Goal: Task Accomplishment & Management: Manage account settings

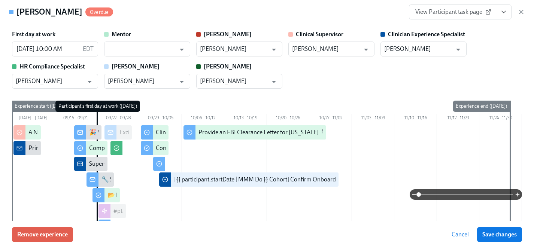
scroll to position [1642, 0]
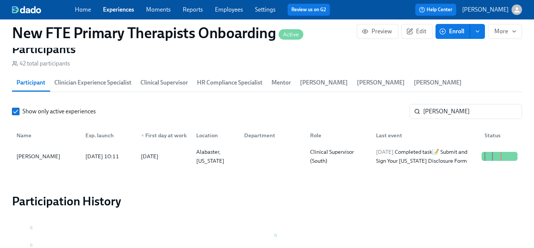
click at [112, 11] on link "Experiences" at bounding box center [118, 9] width 31 height 7
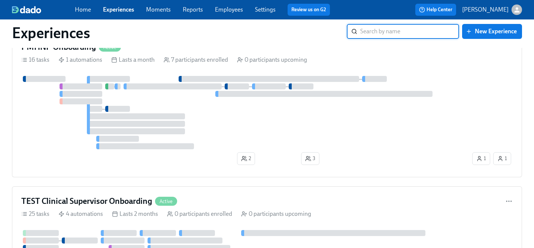
scroll to position [3899, 0]
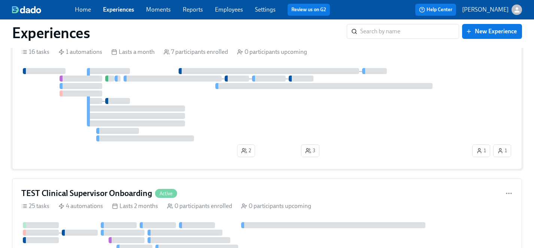
click at [214, 121] on div at bounding box center [246, 104] width 450 height 73
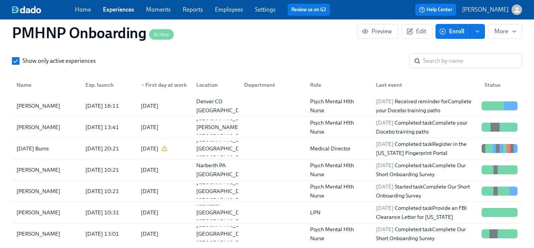
scroll to position [749, 0]
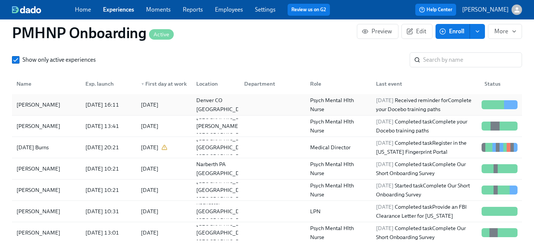
click at [37, 103] on div "[PERSON_NAME]" at bounding box center [38, 104] width 50 height 9
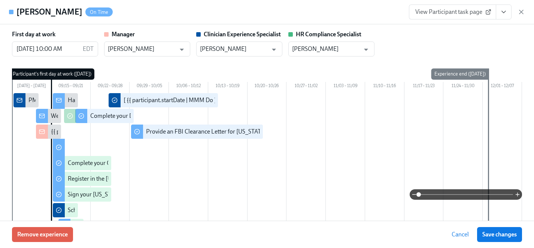
click at [507, 10] on icon "View task page" at bounding box center [503, 11] width 7 height 7
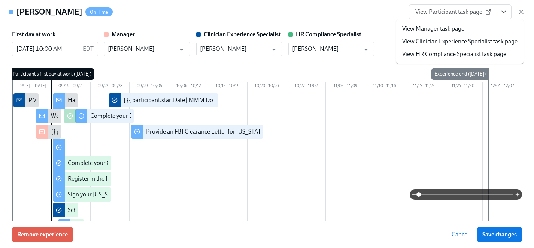
click at [432, 42] on link "View Clinician Experience Specialist task page" at bounding box center [459, 41] width 115 height 8
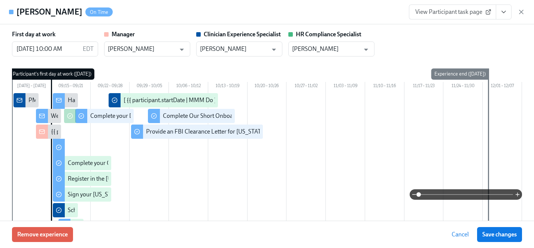
scroll to position [0, 3153]
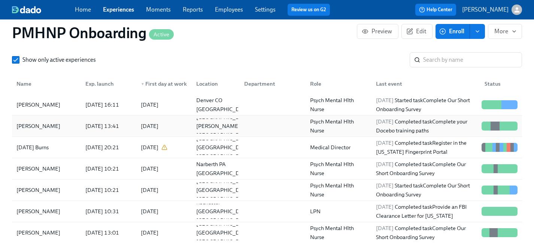
click at [40, 123] on div "[PERSON_NAME]" at bounding box center [38, 126] width 50 height 9
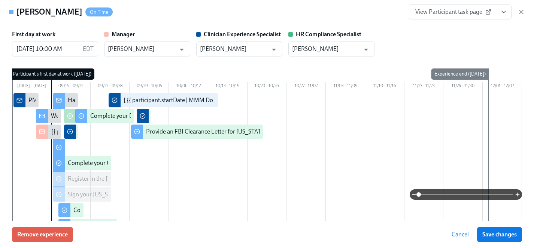
click at [507, 12] on icon "View task page" at bounding box center [503, 11] width 7 height 7
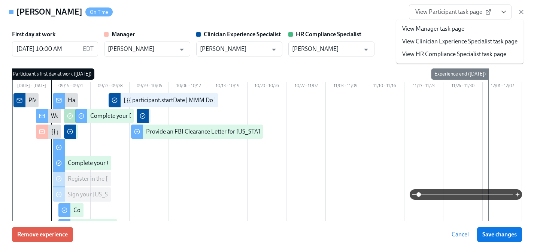
click at [450, 43] on link "View Clinician Experience Specialist task page" at bounding box center [459, 41] width 115 height 8
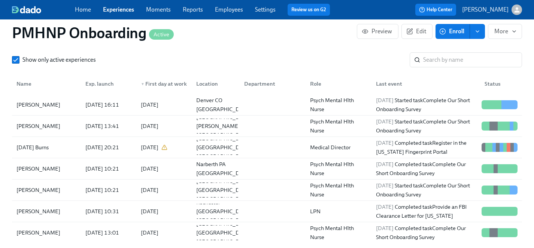
click at [121, 8] on link "Experiences" at bounding box center [118, 9] width 31 height 7
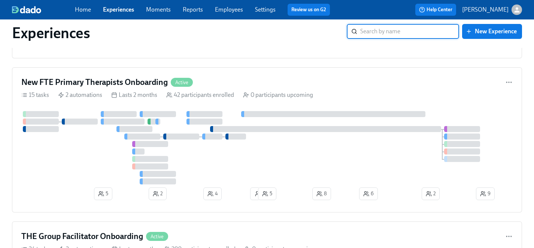
scroll to position [211, 0]
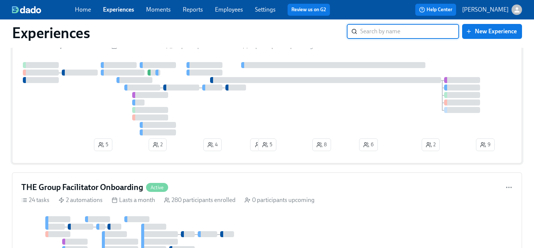
click at [106, 107] on div at bounding box center [266, 98] width 491 height 73
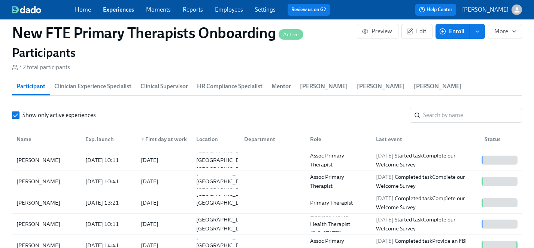
scroll to position [673, 0]
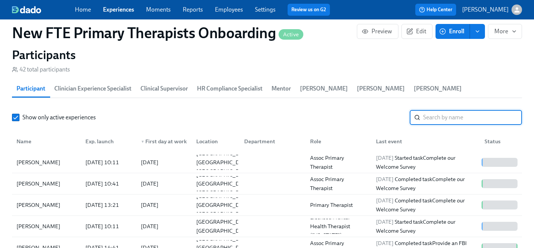
click at [462, 110] on input "search" at bounding box center [472, 117] width 99 height 15
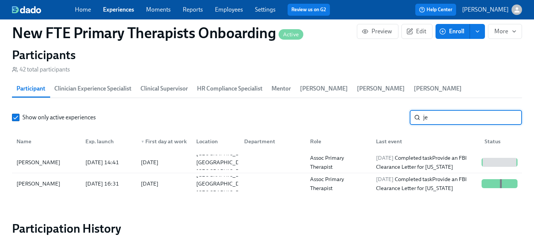
type input "j"
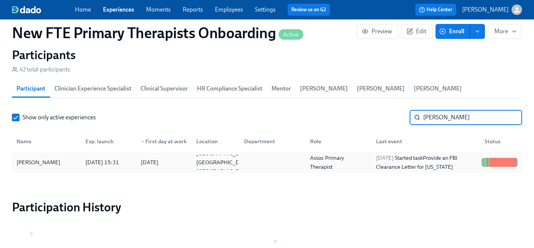
type input "shannon"
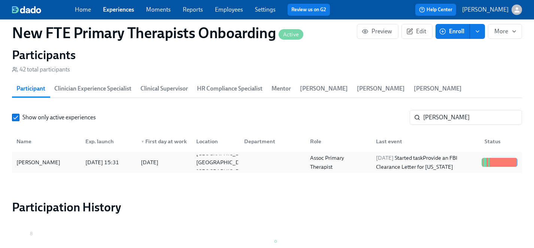
click at [33, 158] on div "[PERSON_NAME]" at bounding box center [38, 162] width 50 height 9
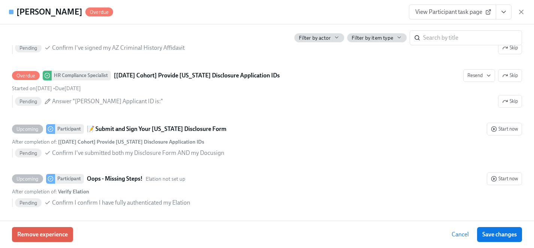
scroll to position [1323, 0]
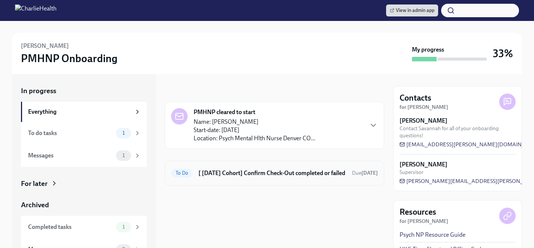
click at [208, 167] on div "To Do [ [DATE] Cohort] Confirm Check-Out completed or failed Due [DATE]" at bounding box center [274, 173] width 207 height 12
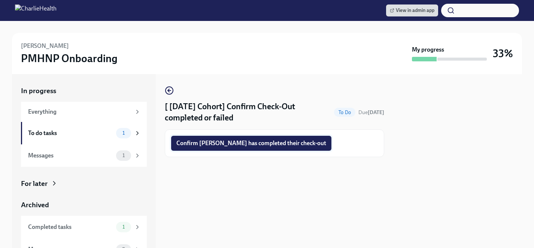
click at [237, 145] on span "Confirm Patricia Hammet has completed their check-out" at bounding box center [251, 143] width 150 height 7
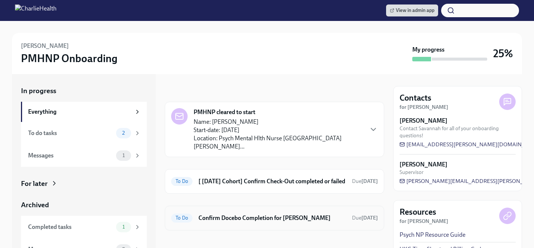
click at [246, 221] on h6 "Confirm Docebo Completion for Larissa Sutphen" at bounding box center [273, 218] width 148 height 8
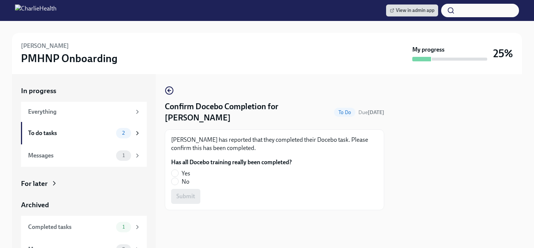
click at [184, 175] on span "Yes" at bounding box center [186, 174] width 9 height 8
click at [178, 175] on input "Yes" at bounding box center [175, 173] width 7 height 7
radio input "true"
click at [187, 192] on button "Submit" at bounding box center [185, 196] width 29 height 15
click at [169, 91] on icon "button" at bounding box center [169, 91] width 3 height 0
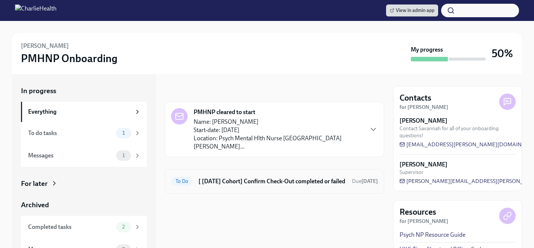
click at [239, 178] on h6 "[ Sep 15th Cohort] Confirm Check-Out completed or failed" at bounding box center [273, 182] width 148 height 8
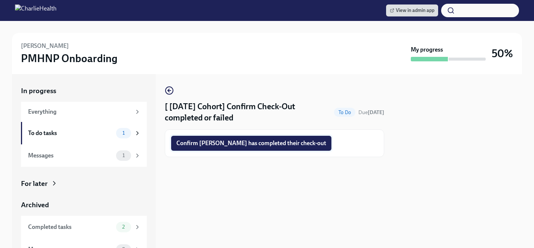
click at [242, 144] on span "Confirm Larissa Sutphen has completed their check-out" at bounding box center [251, 143] width 150 height 7
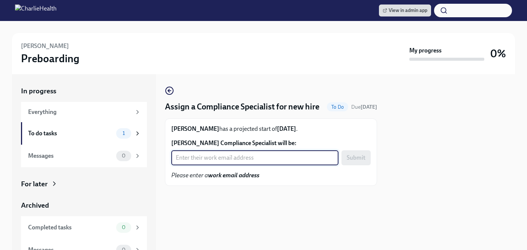
click at [223, 165] on input "Mallorie E. Davis's Compliance Specialist will be:" at bounding box center [254, 157] width 167 height 15
type input "crystal.hemenes@charliehealth.com"
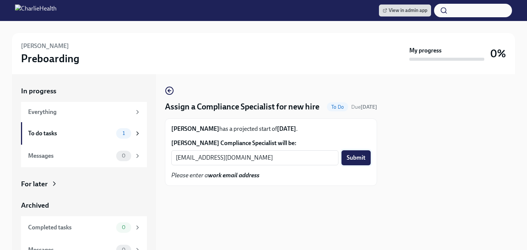
click at [354, 164] on button "Submit" at bounding box center [355, 157] width 29 height 15
click at [191, 165] on input "Alicia Fuentes's Compliance Specialist will be:" at bounding box center [254, 157] width 167 height 15
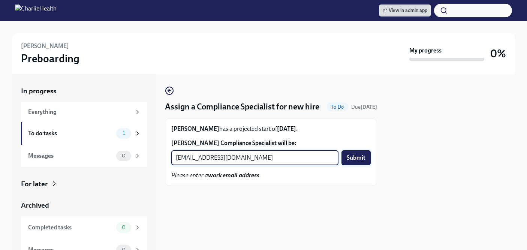
type input "crystal.hemenes@charliehealth.com"
click at [358, 161] on span "Submit" at bounding box center [355, 157] width 19 height 7
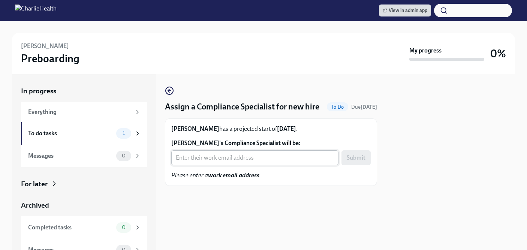
click at [239, 165] on input "[PERSON_NAME]'s Compliance Specialist will be:" at bounding box center [254, 157] width 167 height 15
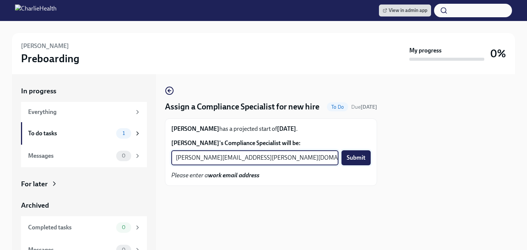
type input "[PERSON_NAME][EMAIL_ADDRESS][PERSON_NAME][DOMAIN_NAME]"
click at [358, 161] on span "Submit" at bounding box center [355, 157] width 19 height 7
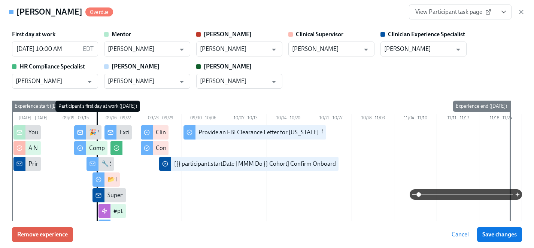
scroll to position [1323, 0]
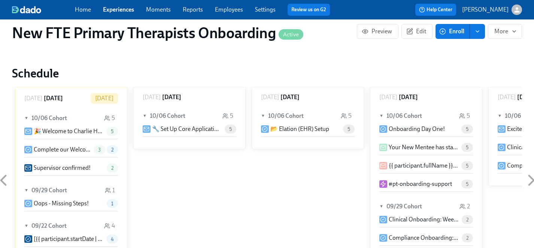
scroll to position [430, 0]
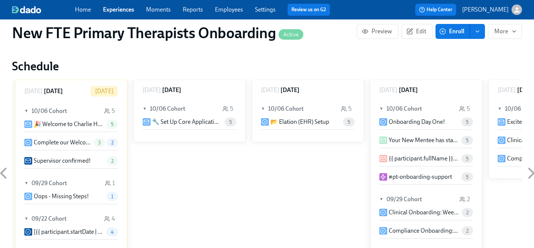
click at [111, 122] on span "5" at bounding box center [112, 125] width 12 height 6
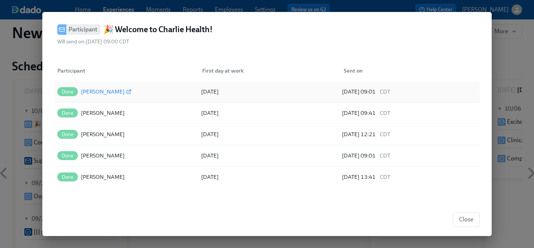
click at [92, 90] on div "Morgan Levy" at bounding box center [103, 91] width 44 height 9
click at [100, 112] on div "[PERSON_NAME]" at bounding box center [103, 113] width 44 height 9
click at [103, 134] on div "[PERSON_NAME]" at bounding box center [103, 134] width 44 height 9
click at [99, 154] on div "[PERSON_NAME]" at bounding box center [103, 155] width 44 height 9
click at [97, 177] on div "[PERSON_NAME]" at bounding box center [103, 177] width 44 height 9
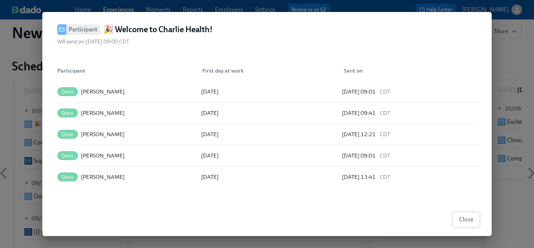
click at [476, 221] on button "Close" at bounding box center [466, 219] width 27 height 15
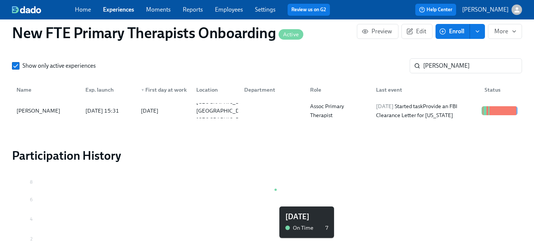
scroll to position [691, 0]
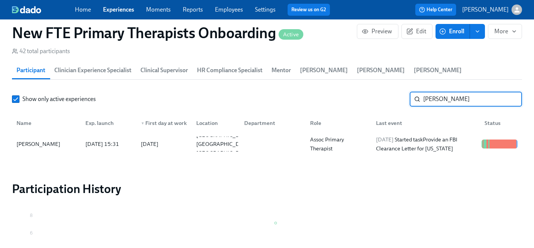
drag, startPoint x: 451, startPoint y: 88, endPoint x: 394, endPoint y: 87, distance: 56.2
click at [394, 92] on div "Show only active experiences shannon ​" at bounding box center [267, 99] width 510 height 15
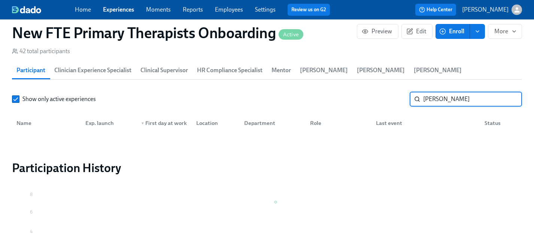
drag, startPoint x: 456, startPoint y: 85, endPoint x: 373, endPoint y: 81, distance: 83.7
click at [371, 92] on div "Show only active experiences bridget ​" at bounding box center [267, 99] width 510 height 15
type input "beyer"
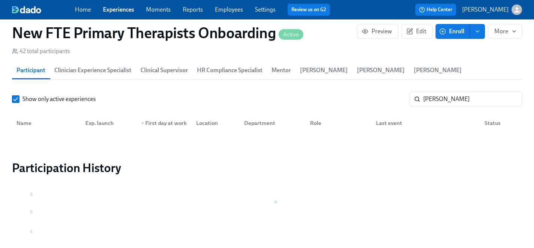
click at [121, 10] on link "Experiences" at bounding box center [118, 9] width 31 height 7
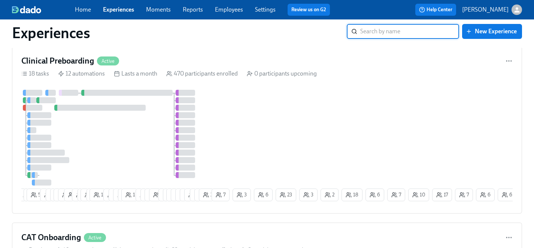
scroll to position [486, 0]
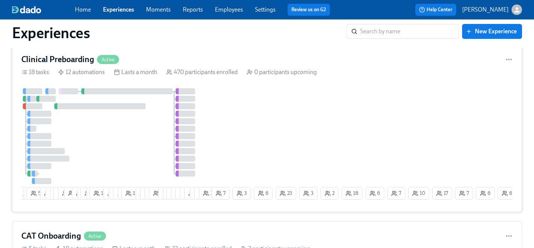
click at [138, 148] on div at bounding box center [115, 136] width 189 height 96
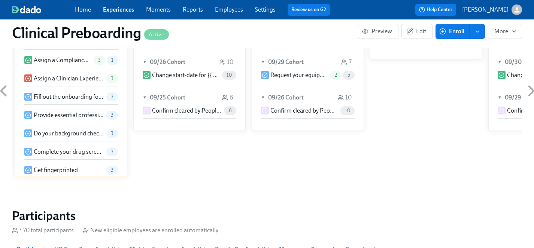
scroll to position [753, 0]
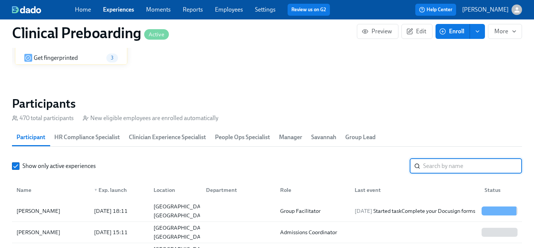
click at [439, 161] on input "search" at bounding box center [472, 166] width 99 height 15
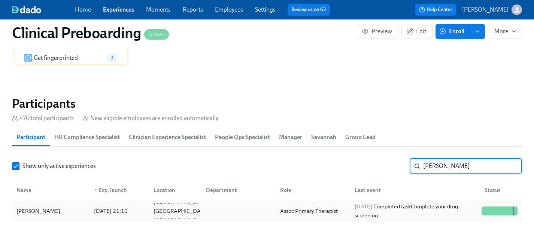
type input "beyer"
click at [33, 213] on div "[PERSON_NAME]" at bounding box center [38, 211] width 50 height 9
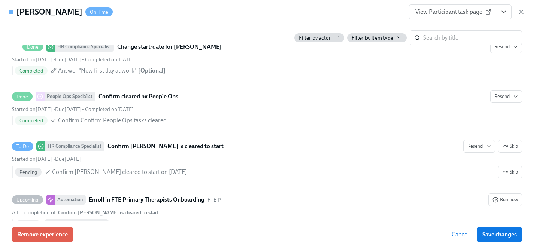
scroll to position [1482, 0]
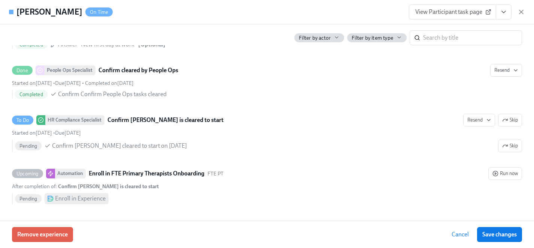
click at [500, 12] on icon "View task page" at bounding box center [503, 11] width 7 height 7
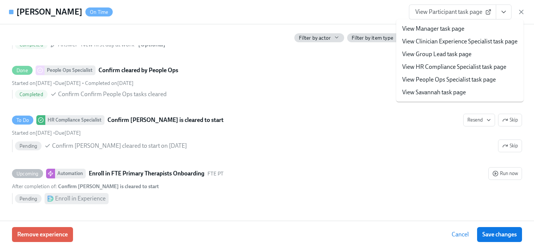
click at [427, 66] on link "View HR Compliance Specialist task page" at bounding box center [454, 67] width 104 height 8
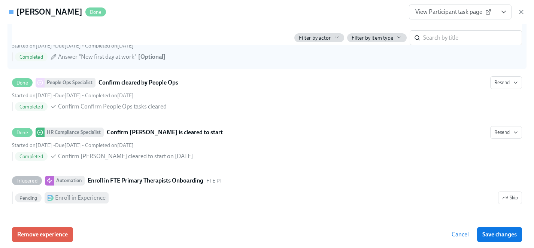
scroll to position [0, 9664]
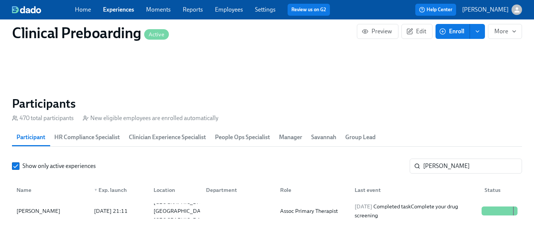
click at [113, 10] on link "Experiences" at bounding box center [118, 9] width 31 height 7
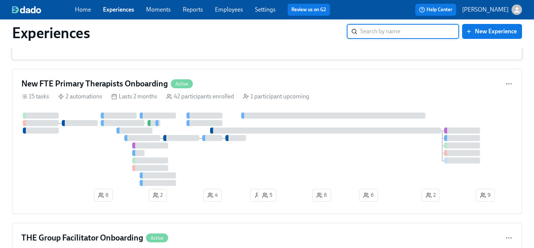
scroll to position [193, 0]
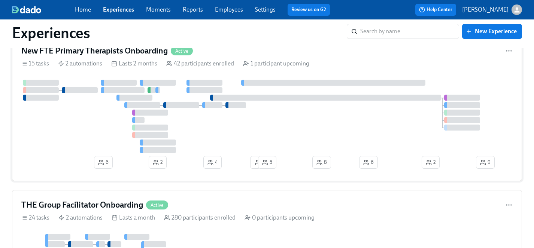
click at [91, 134] on div at bounding box center [266, 116] width 491 height 73
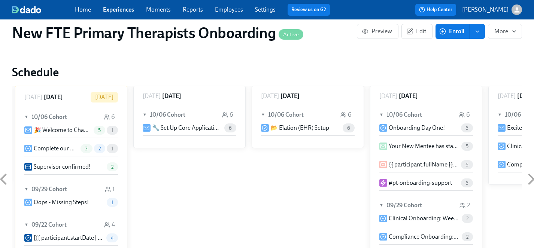
scroll to position [417, 0]
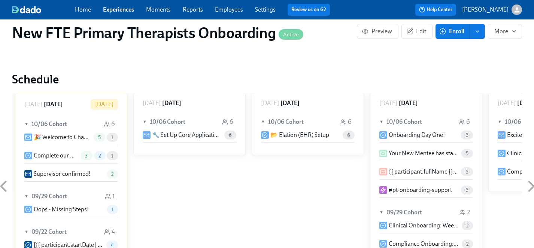
click at [114, 135] on span "1" at bounding box center [112, 138] width 11 height 6
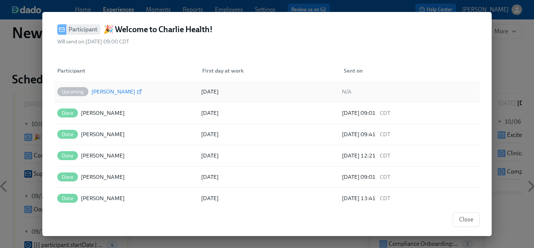
click at [115, 94] on div "[PERSON_NAME]" at bounding box center [113, 91] width 44 height 9
click at [468, 221] on span "Close" at bounding box center [466, 219] width 14 height 7
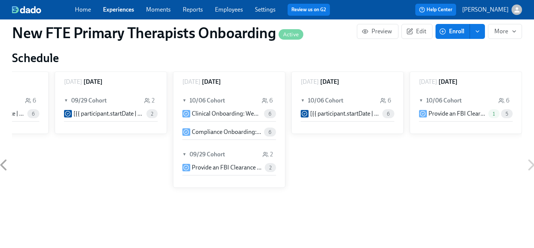
scroll to position [402, 0]
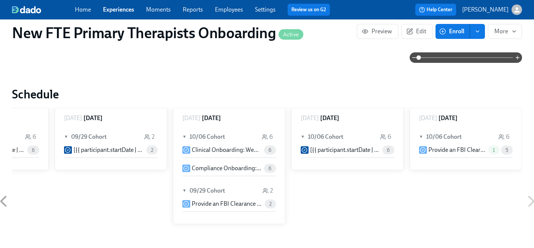
click at [117, 7] on link "Experiences" at bounding box center [118, 9] width 31 height 7
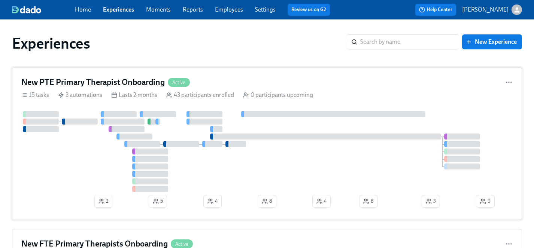
click at [100, 163] on div at bounding box center [266, 151] width 491 height 81
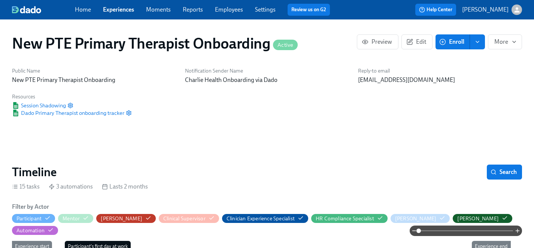
scroll to position [0, 5679]
click at [455, 42] on span "Enroll" at bounding box center [453, 41] width 24 height 7
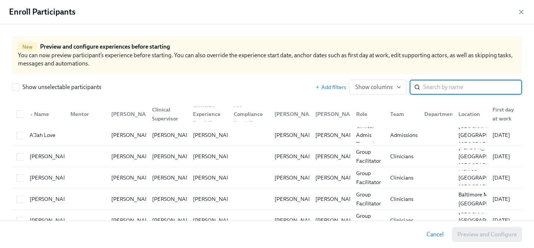
click at [431, 91] on input "search" at bounding box center [472, 87] width 99 height 15
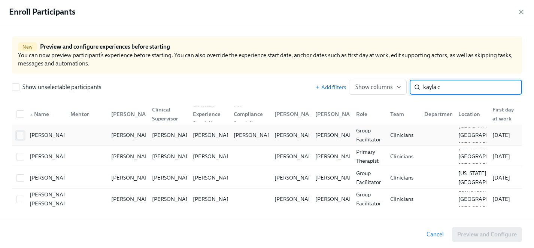
type input "kayla c"
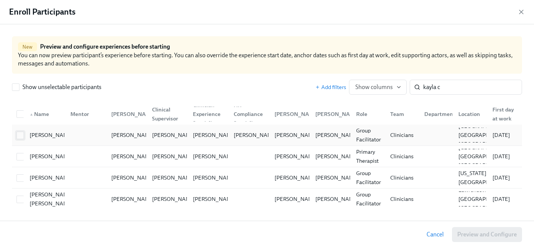
click at [20, 135] on input "checkbox" at bounding box center [20, 135] width 7 height 7
checkbox input "true"
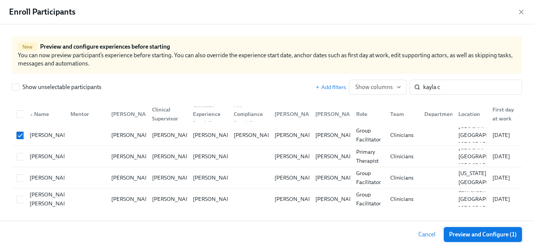
click at [479, 237] on span "Preview and Configure (1)" at bounding box center [483, 234] width 68 height 7
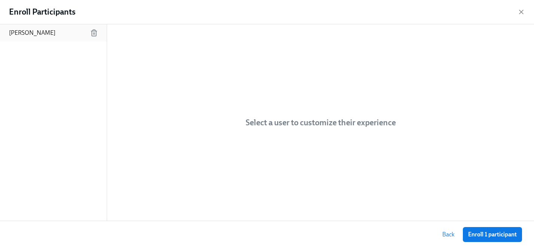
click at [40, 33] on p "[PERSON_NAME]" at bounding box center [32, 33] width 46 height 8
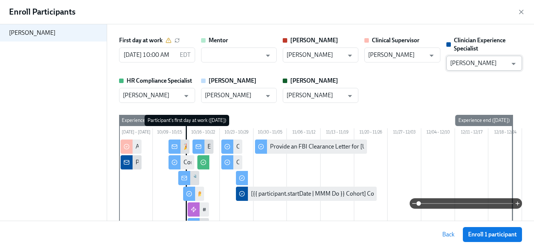
click at [475, 65] on input "[PERSON_NAME]" at bounding box center [478, 63] width 57 height 15
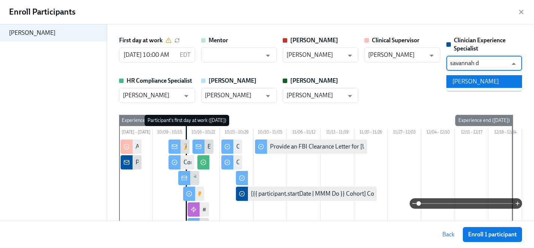
click at [479, 80] on li "[PERSON_NAME]" at bounding box center [485, 81] width 76 height 13
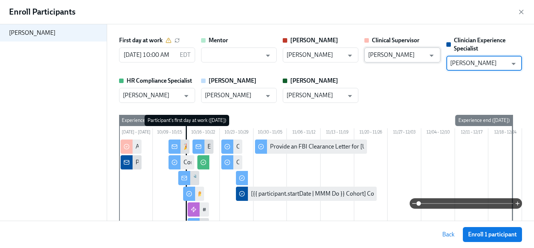
type input "[PERSON_NAME]"
click at [391, 56] on input "[PERSON_NAME]" at bounding box center [396, 55] width 57 height 15
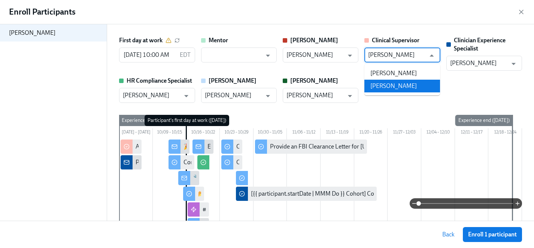
click at [398, 90] on li "[PERSON_NAME]" at bounding box center [402, 86] width 76 height 13
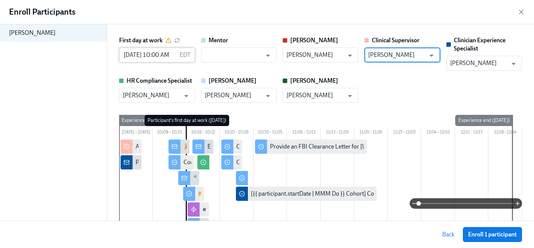
type input "[PERSON_NAME]"
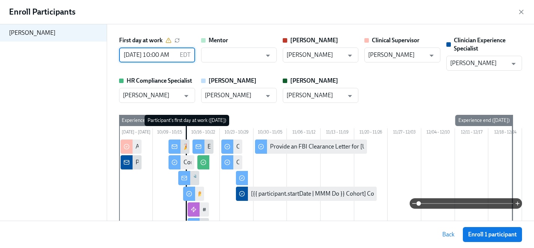
click at [140, 56] on input "10/16/2025 10:00 AM" at bounding box center [147, 55] width 57 height 15
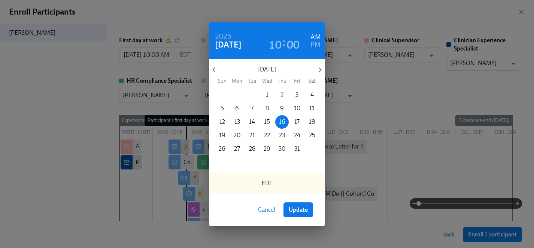
click at [235, 108] on p "6" at bounding box center [237, 109] width 4 height 8
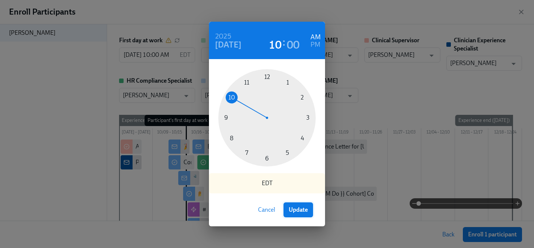
click at [303, 213] on span "Update" at bounding box center [298, 209] width 19 height 7
type input "[DATE] 10:00 AM"
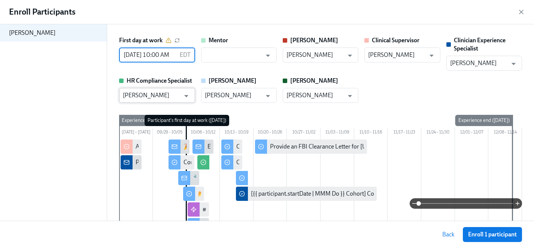
click at [171, 95] on input "[PERSON_NAME]" at bounding box center [151, 95] width 57 height 15
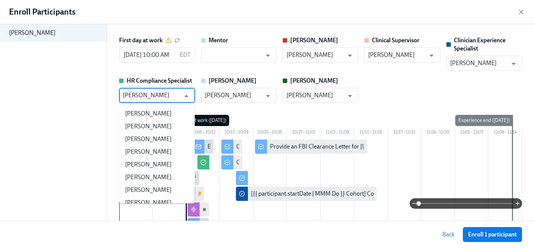
scroll to position [73796, 0]
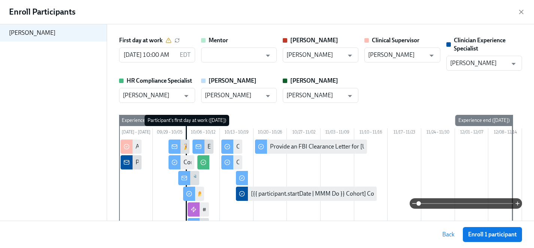
click at [67, 128] on div "[PERSON_NAME]" at bounding box center [53, 122] width 107 height 197
click at [170, 96] on input "[PERSON_NAME]" at bounding box center [151, 95] width 57 height 15
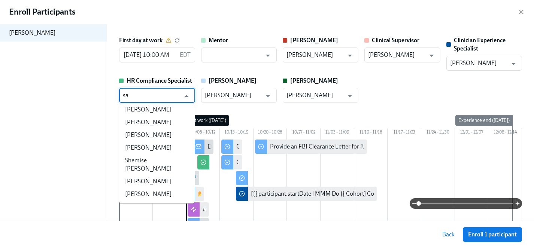
scroll to position [0, 0]
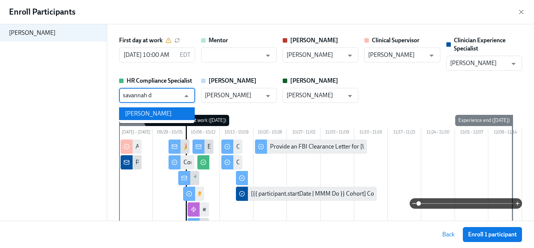
click at [167, 113] on li "[PERSON_NAME]" at bounding box center [157, 114] width 76 height 13
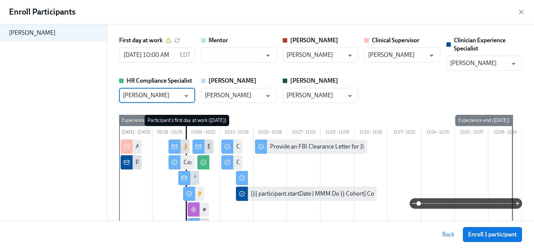
type input "[PERSON_NAME]"
click at [60, 154] on div "[PERSON_NAME]" at bounding box center [53, 122] width 107 height 197
click at [500, 234] on span "Enroll 1 participant" at bounding box center [492, 234] width 49 height 7
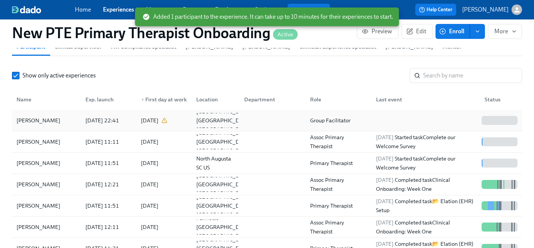
click at [40, 116] on div "[PERSON_NAME]" at bounding box center [38, 120] width 50 height 9
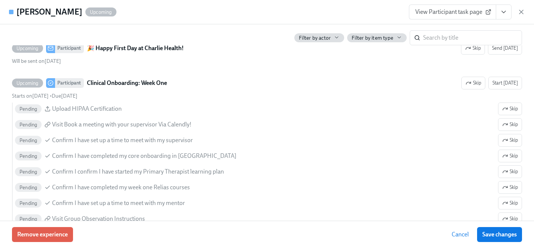
scroll to position [725, 0]
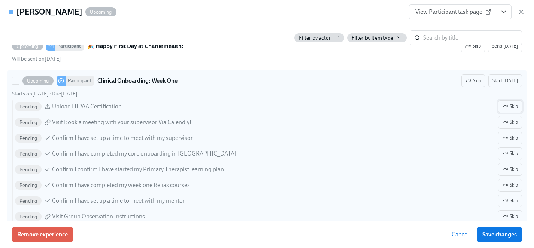
click at [514, 108] on span "Skip" at bounding box center [510, 106] width 16 height 7
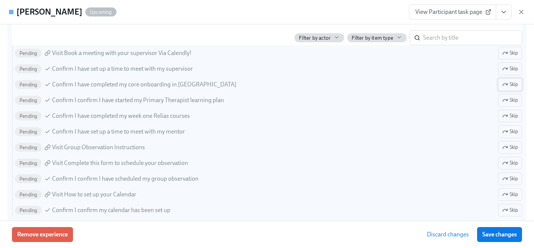
scroll to position [798, 0]
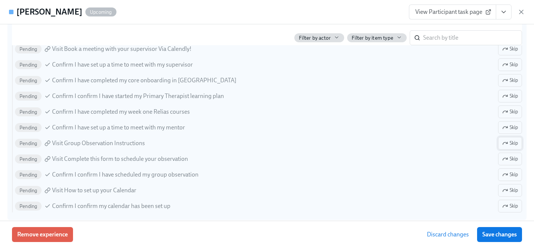
click at [515, 144] on span "Skip" at bounding box center [510, 143] width 16 height 7
click at [518, 157] on button "Skip" at bounding box center [510, 159] width 24 height 13
click at [516, 175] on span "Skip" at bounding box center [510, 174] width 16 height 7
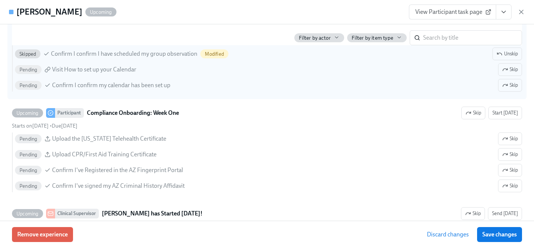
scroll to position [930, 0]
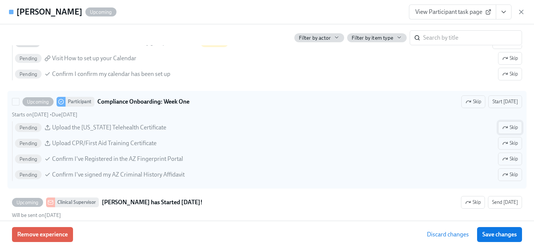
click at [516, 124] on span "Skip" at bounding box center [510, 127] width 16 height 7
click at [516, 143] on span "Skip" at bounding box center [510, 143] width 16 height 7
click at [514, 157] on span "Skip" at bounding box center [510, 158] width 16 height 7
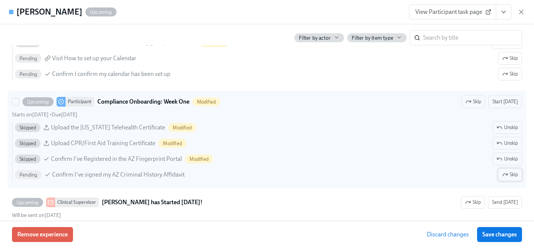
click at [514, 174] on span "Skip" at bounding box center [510, 174] width 16 height 7
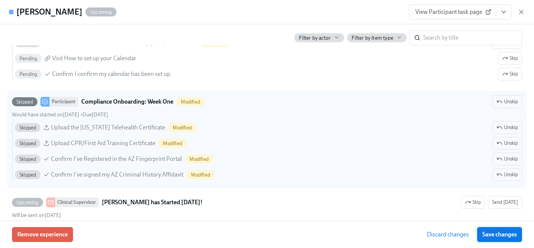
click at [512, 232] on span "Save changes" at bounding box center [499, 234] width 34 height 7
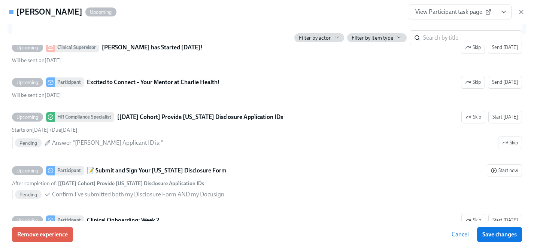
scroll to position [1086, 0]
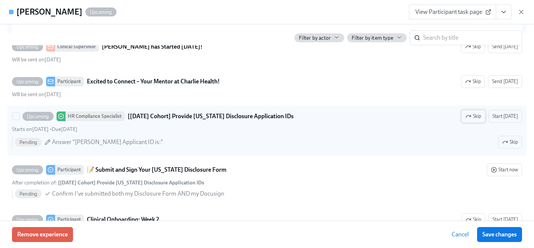
click at [481, 116] on span "Skip" at bounding box center [474, 116] width 16 height 7
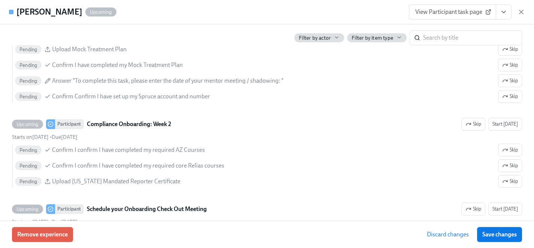
scroll to position [1347, 0]
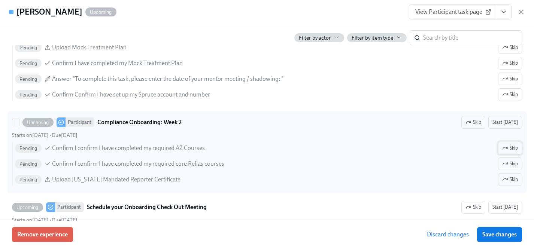
click at [514, 148] on span "Skip" at bounding box center [510, 148] width 16 height 7
click at [515, 181] on span "Skip" at bounding box center [510, 179] width 16 height 7
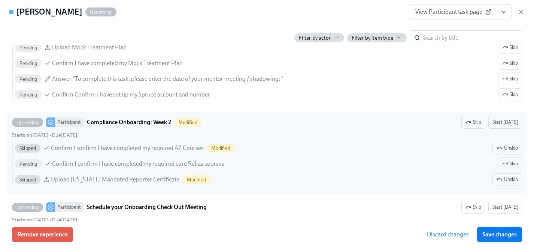
click at [499, 234] on span "Save changes" at bounding box center [499, 234] width 34 height 7
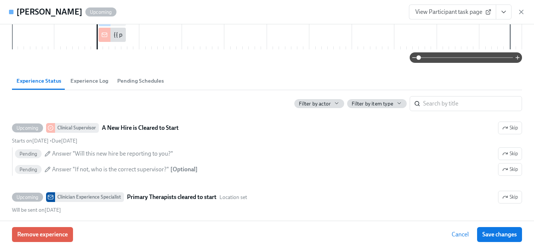
scroll to position [152, 0]
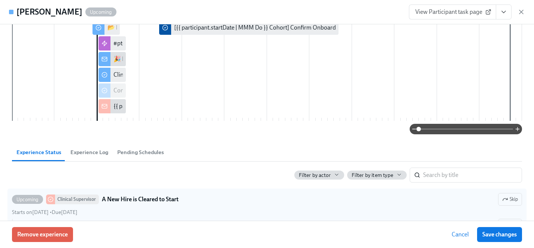
drag, startPoint x: 509, startPoint y: 235, endPoint x: 411, endPoint y: 217, distance: 99.8
click at [509, 235] on span "Save changes" at bounding box center [499, 234] width 34 height 7
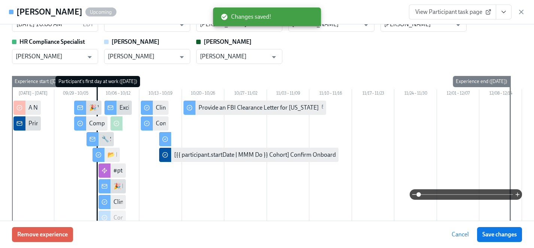
scroll to position [0, 0]
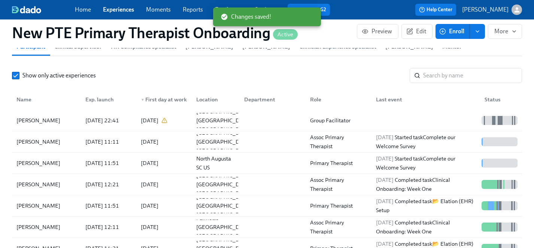
click at [452, 25] on button "Enroll" at bounding box center [453, 31] width 34 height 15
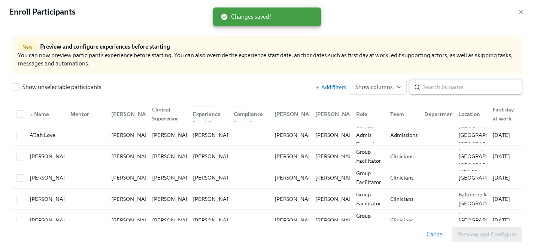
click at [448, 88] on input "search" at bounding box center [472, 87] width 99 height 15
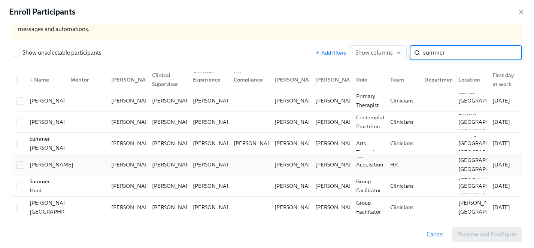
scroll to position [35, 0]
type input "summer"
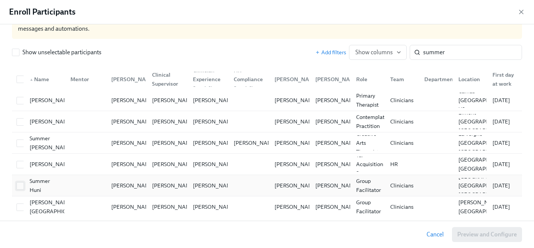
click at [19, 187] on input "checkbox" at bounding box center [20, 186] width 7 height 7
checkbox input "true"
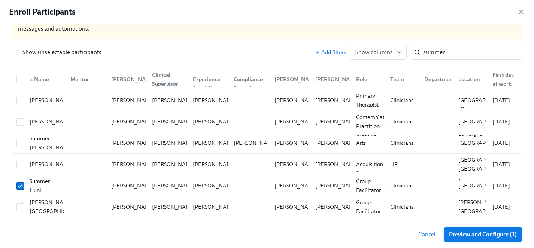
click at [488, 235] on span "Preview and Configure (1)" at bounding box center [483, 234] width 68 height 7
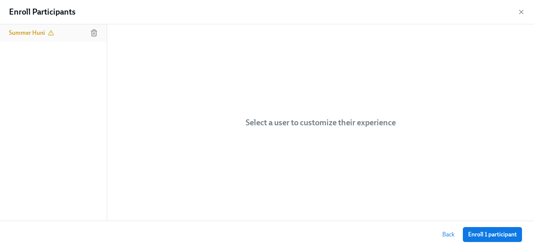
click at [27, 29] on h6 "Summer Huni" at bounding box center [27, 33] width 36 height 8
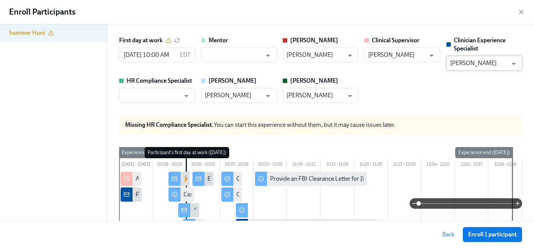
click at [490, 66] on input "[PERSON_NAME]" at bounding box center [478, 63] width 57 height 15
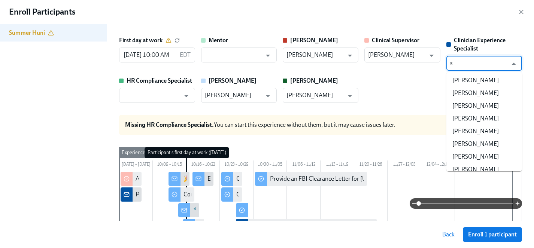
scroll to position [0, 0]
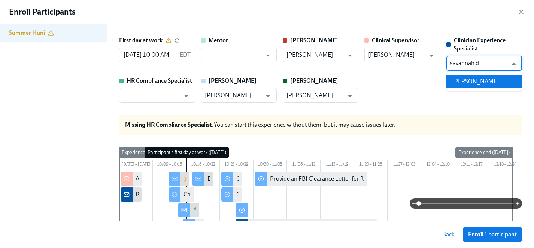
click at [487, 80] on li "[PERSON_NAME]" at bounding box center [485, 81] width 76 height 13
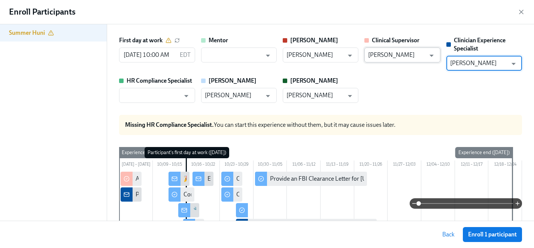
type input "[PERSON_NAME]"
click at [385, 56] on input "[PERSON_NAME]" at bounding box center [396, 55] width 57 height 15
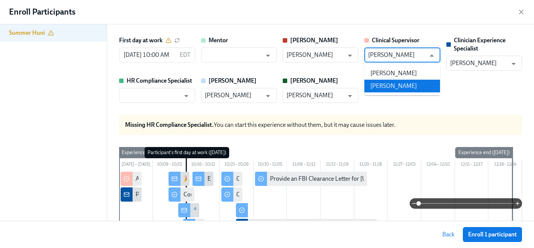
click at [399, 82] on li "[PERSON_NAME]" at bounding box center [402, 86] width 76 height 13
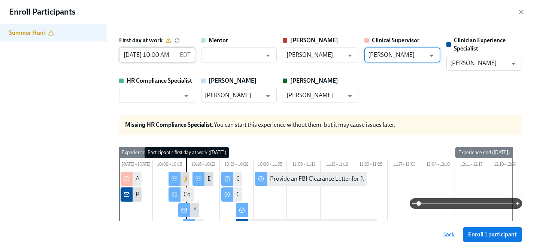
type input "[PERSON_NAME]"
click at [129, 55] on input "10/16/2025 10:00 AM" at bounding box center [147, 55] width 57 height 15
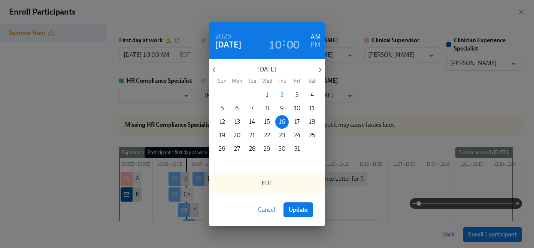
click at [238, 104] on button "6" at bounding box center [236, 108] width 13 height 13
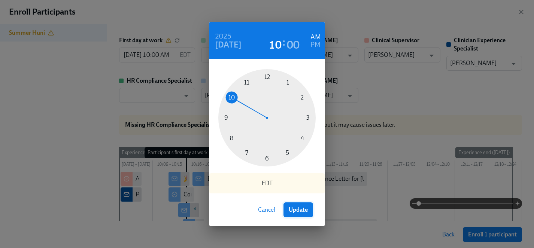
click at [310, 209] on button "Update" at bounding box center [299, 210] width 30 height 15
type input "[DATE] 10:00 AM"
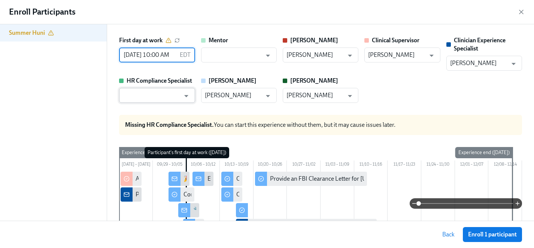
click at [153, 99] on input "text" at bounding box center [151, 95] width 57 height 15
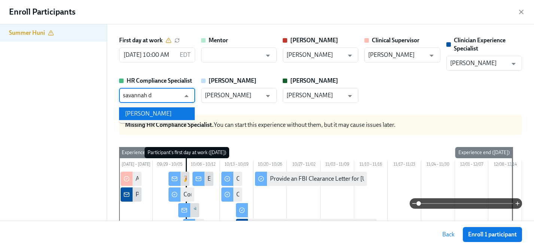
click at [159, 116] on li "[PERSON_NAME]" at bounding box center [157, 114] width 76 height 13
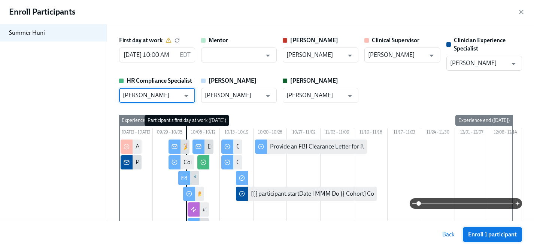
type input "[PERSON_NAME]"
click at [493, 236] on span "Enroll 1 participant" at bounding box center [492, 234] width 49 height 7
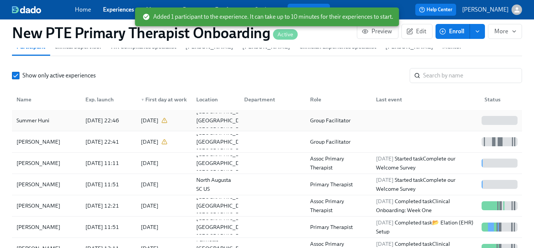
click at [38, 116] on div "Summer Huni" at bounding box center [32, 120] width 39 height 9
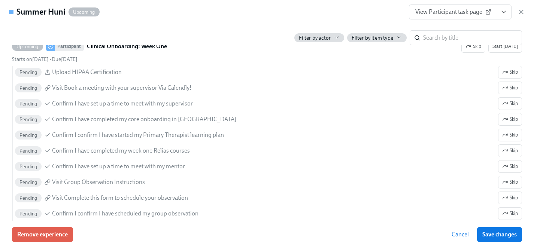
scroll to position [760, 0]
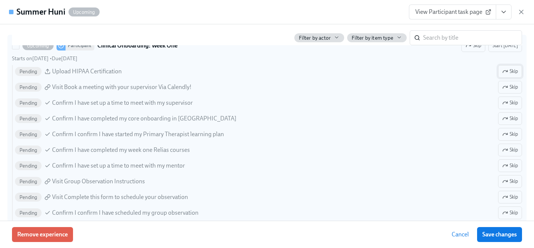
click at [514, 72] on span "Skip" at bounding box center [510, 71] width 16 height 7
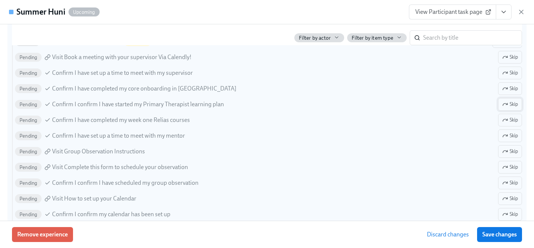
scroll to position [794, 0]
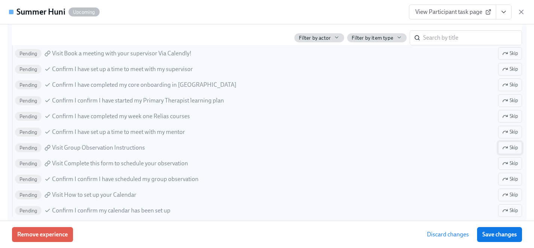
click at [511, 145] on span "Skip" at bounding box center [510, 147] width 16 height 7
click at [512, 165] on span "Skip" at bounding box center [510, 163] width 16 height 7
click at [512, 181] on span "Skip" at bounding box center [510, 179] width 16 height 7
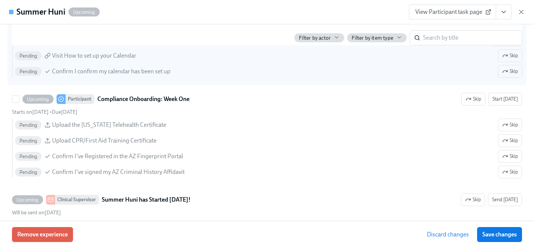
scroll to position [933, 0]
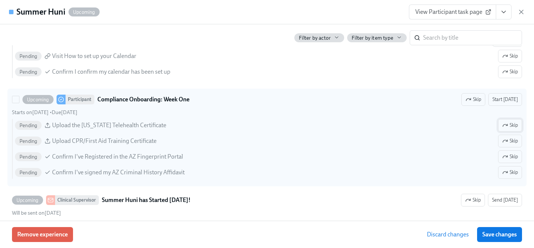
click at [504, 125] on icon "button" at bounding box center [505, 125] width 6 height 6
click at [506, 144] on icon "button" at bounding box center [505, 141] width 6 height 6
click at [507, 156] on icon "button" at bounding box center [506, 156] width 1 height 1
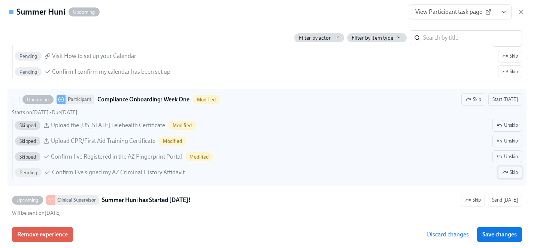
click at [508, 171] on span "Skip" at bounding box center [510, 172] width 16 height 7
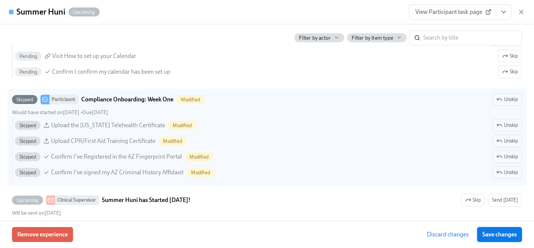
click at [505, 235] on span "Save changes" at bounding box center [499, 234] width 34 height 7
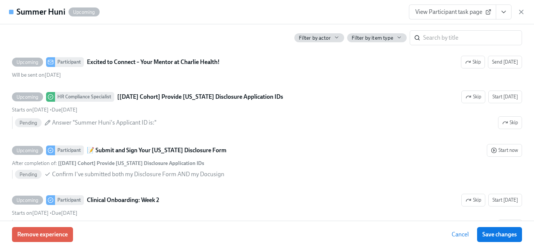
scroll to position [1109, 0]
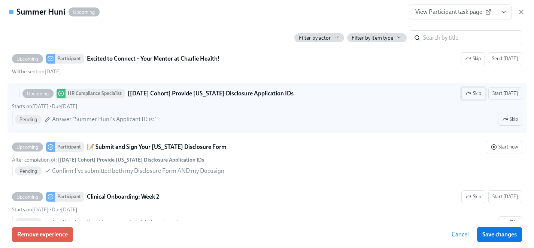
click at [478, 97] on span "Skip" at bounding box center [474, 93] width 16 height 7
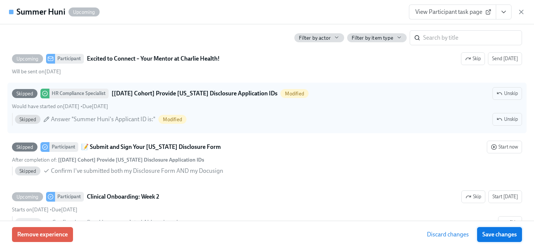
click at [499, 233] on span "Save changes" at bounding box center [499, 234] width 34 height 7
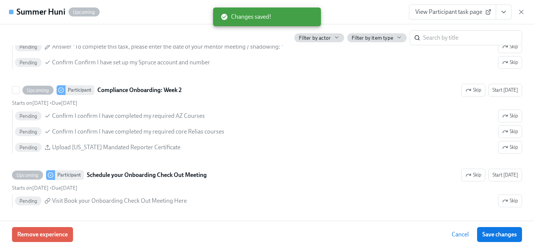
scroll to position [1379, 0]
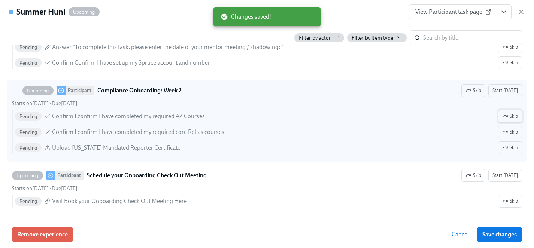
click at [503, 117] on icon "button" at bounding box center [505, 116] width 4 height 2
click at [509, 148] on span "Skip" at bounding box center [510, 147] width 16 height 7
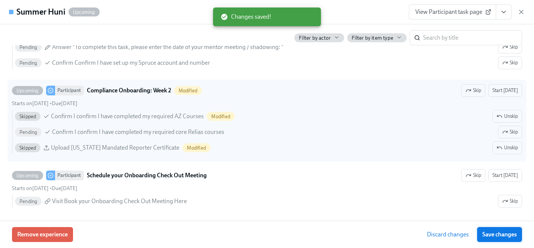
click at [504, 237] on span "Save changes" at bounding box center [499, 234] width 34 height 7
click at [506, 239] on button "Save changes" at bounding box center [499, 234] width 45 height 15
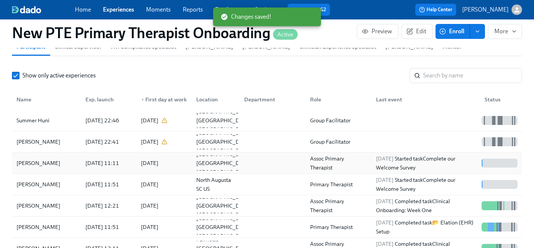
click at [37, 159] on div "[PERSON_NAME]" at bounding box center [38, 163] width 50 height 9
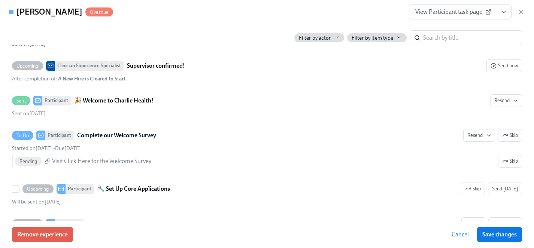
scroll to position [415, 0]
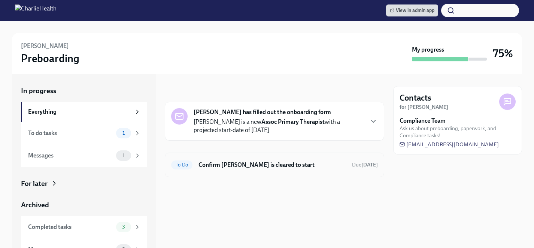
click at [246, 167] on h6 "Confirm [PERSON_NAME] is cleared to start" at bounding box center [273, 165] width 148 height 8
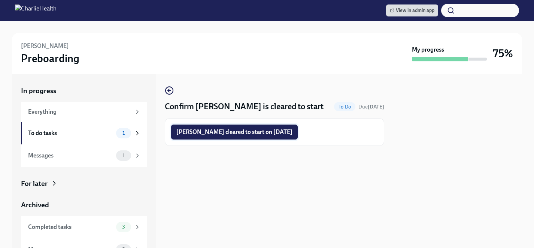
click at [234, 133] on span "Bridget Beyer cleared to start on 10/06/2025" at bounding box center [234, 131] width 116 height 7
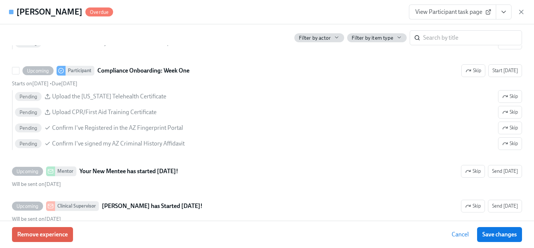
scroll to position [1024, 0]
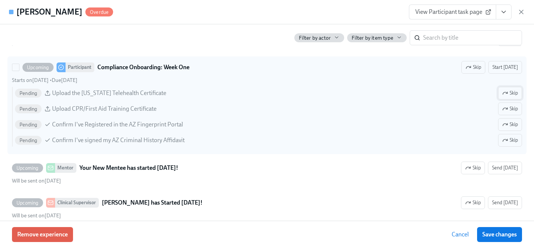
click at [511, 92] on span "Skip" at bounding box center [510, 93] width 16 height 7
click at [510, 125] on span "Skip" at bounding box center [510, 124] width 16 height 7
click at [509, 142] on span "Skip" at bounding box center [510, 140] width 16 height 7
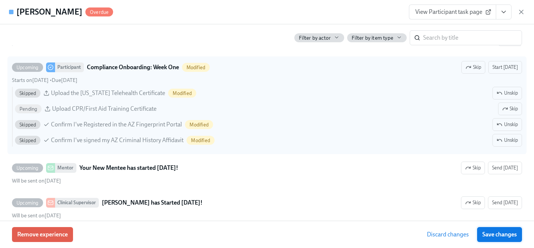
click at [504, 234] on span "Save changes" at bounding box center [499, 234] width 34 height 7
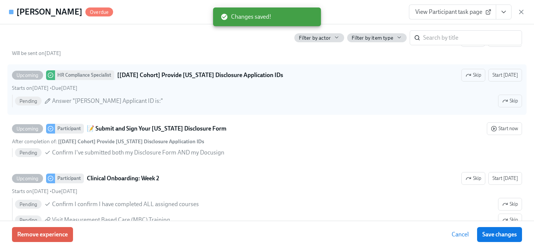
scroll to position [1222, 0]
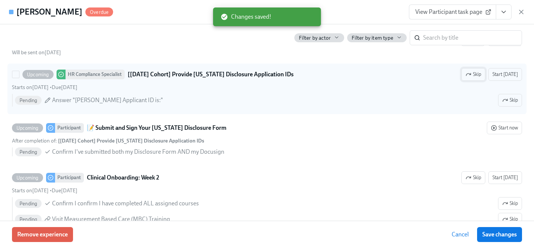
click at [481, 76] on span "Skip" at bounding box center [474, 74] width 16 height 7
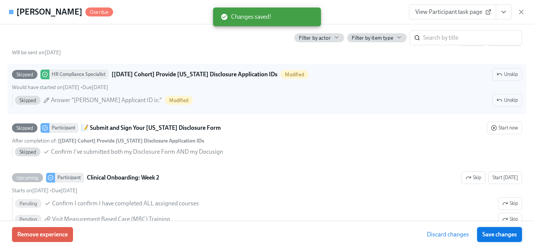
click at [501, 235] on span "Save changes" at bounding box center [499, 234] width 34 height 7
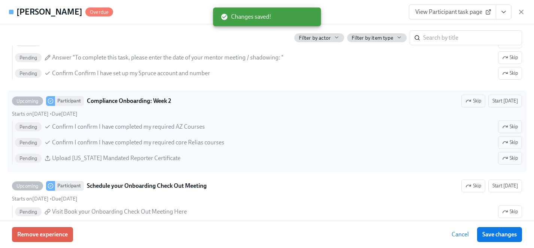
scroll to position [1463, 0]
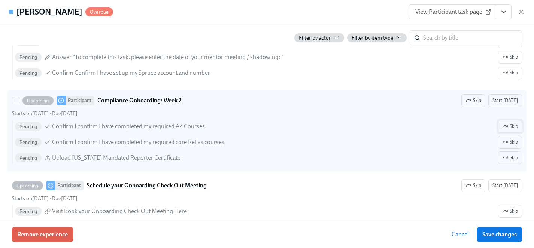
click at [513, 126] on span "Skip" at bounding box center [510, 126] width 16 height 7
click at [513, 160] on span "Skip" at bounding box center [510, 157] width 16 height 7
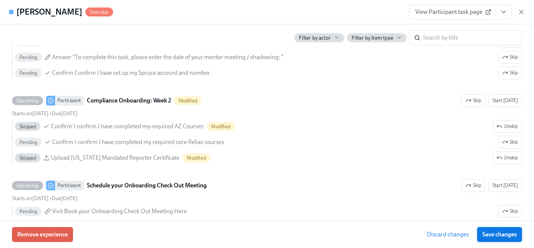
click at [501, 234] on span "Save changes" at bounding box center [499, 234] width 34 height 7
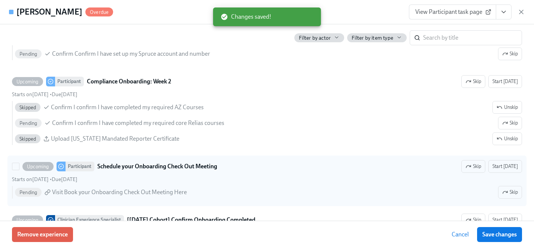
scroll to position [1481, 0]
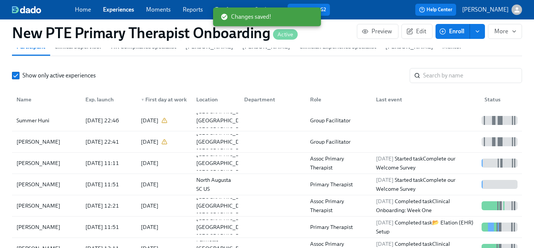
click at [116, 8] on link "Experiences" at bounding box center [118, 9] width 31 height 7
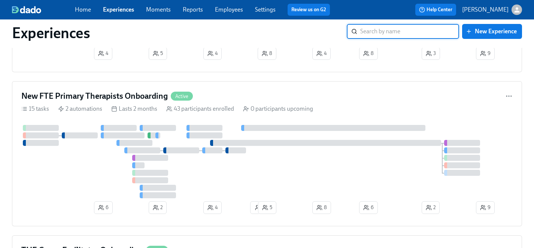
scroll to position [158, 0]
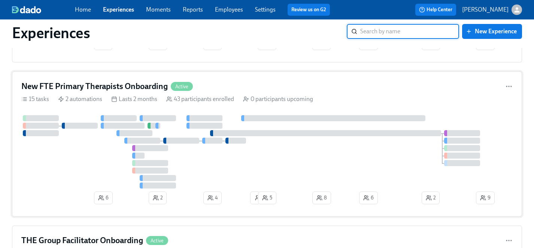
click at [95, 165] on div at bounding box center [266, 151] width 491 height 73
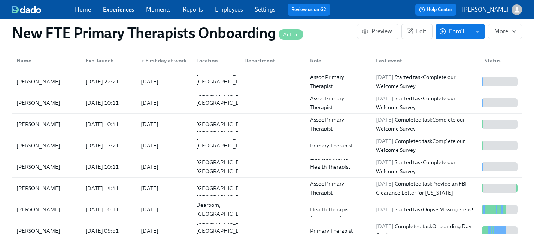
scroll to position [759, 0]
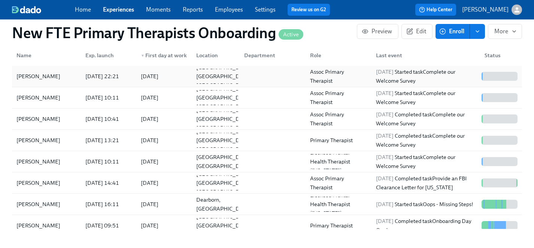
click at [36, 72] on div "[PERSON_NAME]" at bounding box center [38, 76] width 50 height 9
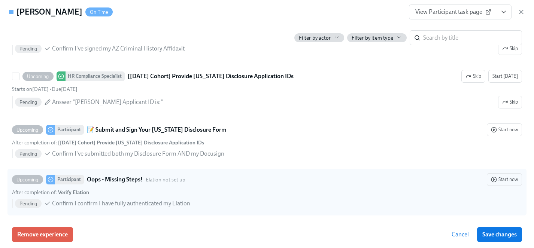
scroll to position [1250, 0]
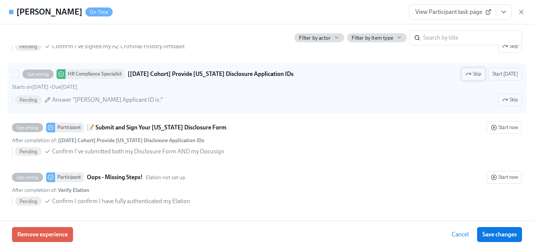
click at [478, 73] on span "Skip" at bounding box center [474, 73] width 16 height 7
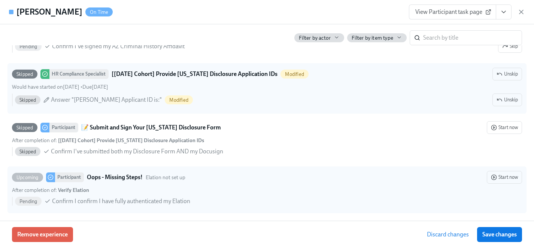
click at [503, 236] on span "Save changes" at bounding box center [499, 234] width 34 height 7
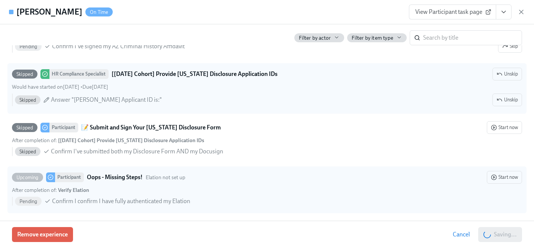
scroll to position [0, 6349]
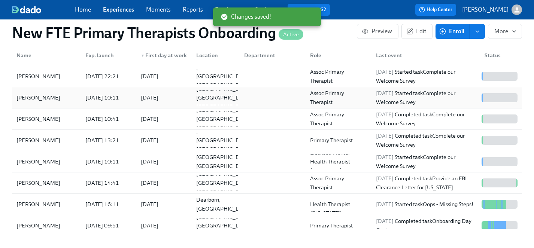
click at [33, 93] on div "[PERSON_NAME]" at bounding box center [38, 97] width 50 height 9
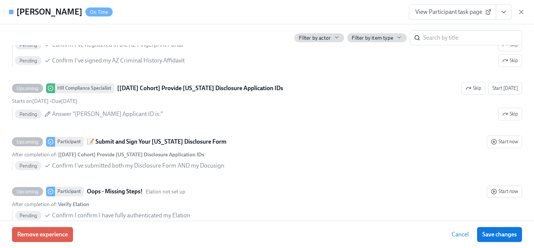
scroll to position [1316, 0]
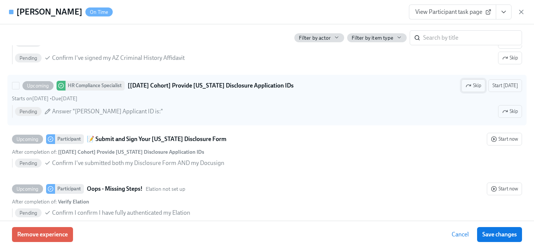
click at [481, 85] on span "Skip" at bounding box center [474, 85] width 16 height 7
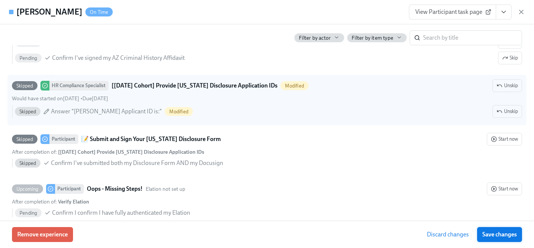
click at [501, 236] on span "Save changes" at bounding box center [499, 234] width 34 height 7
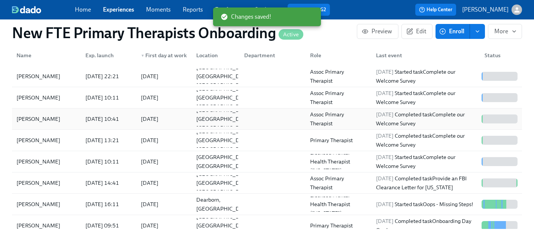
click at [32, 115] on div "[PERSON_NAME]" at bounding box center [38, 119] width 50 height 9
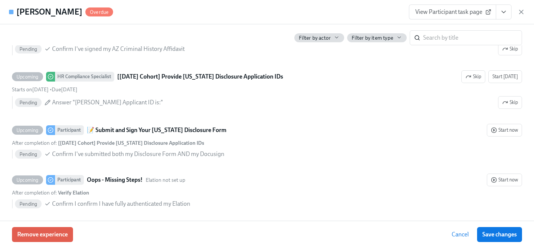
scroll to position [1337, 0]
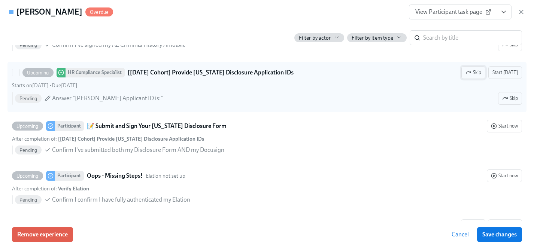
click at [477, 72] on span "Skip" at bounding box center [474, 72] width 16 height 7
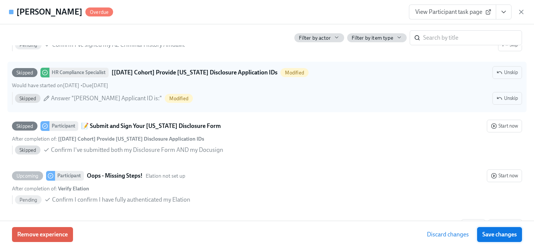
click at [504, 233] on span "Save changes" at bounding box center [499, 234] width 34 height 7
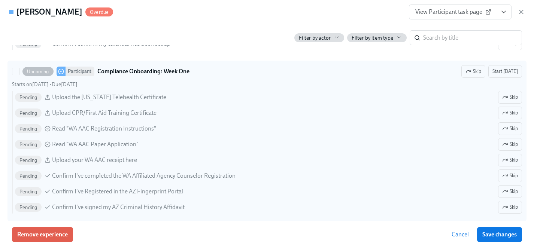
scroll to position [1173, 0]
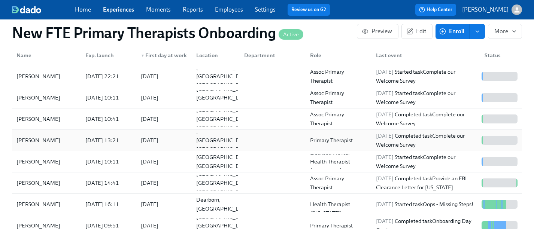
click at [35, 136] on div "[PERSON_NAME]" at bounding box center [38, 140] width 50 height 9
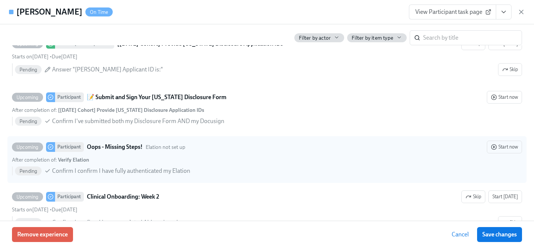
scroll to position [1359, 0]
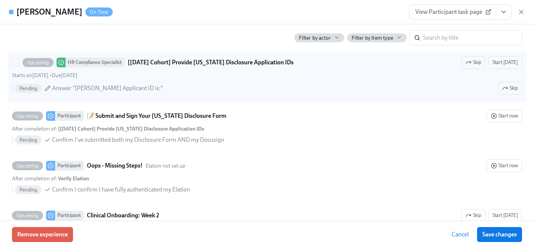
click at [162, 69] on div "Upcoming HR Compliance Specialist [Oct 6th Cohort] Provide Utah Disclosure Appl…" at bounding box center [267, 62] width 510 height 13
click at [19, 66] on input "Upcoming HR Compliance Specialist [Oct 6th Cohort] Provide Utah Disclosure Appl…" at bounding box center [15, 62] width 7 height 7
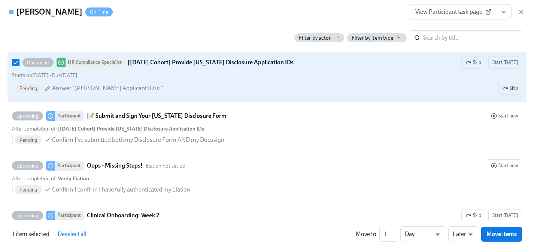
click at [162, 69] on div "Upcoming HR Compliance Specialist [Oct 6th Cohort] Provide Utah Disclosure Appl…" at bounding box center [267, 62] width 510 height 13
click at [19, 66] on input "Upcoming HR Compliance Specialist [Oct 6th Cohort] Provide Utah Disclosure Appl…" at bounding box center [15, 62] width 7 height 7
checkbox input "false"
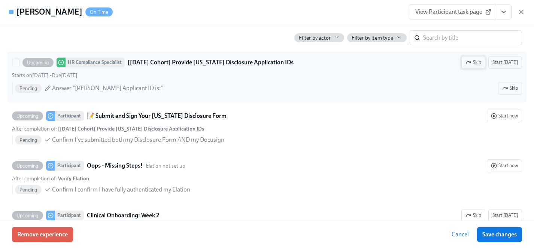
click at [479, 63] on span "Skip" at bounding box center [474, 62] width 16 height 7
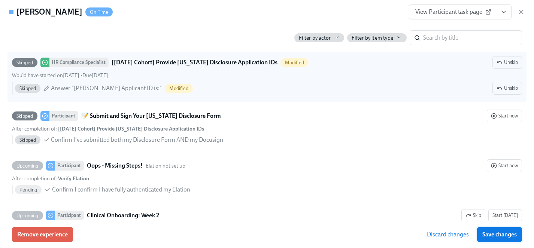
click at [501, 234] on span "Save changes" at bounding box center [499, 234] width 34 height 7
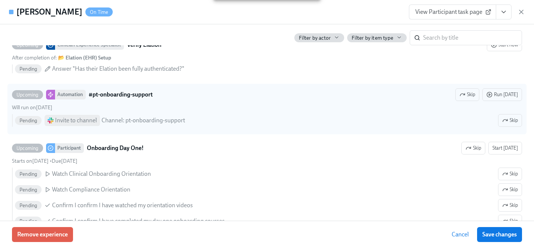
scroll to position [684, 0]
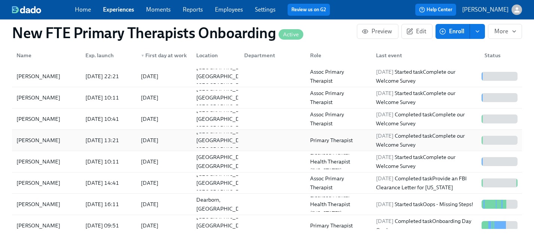
click at [45, 136] on div "[PERSON_NAME]" at bounding box center [38, 140] width 50 height 9
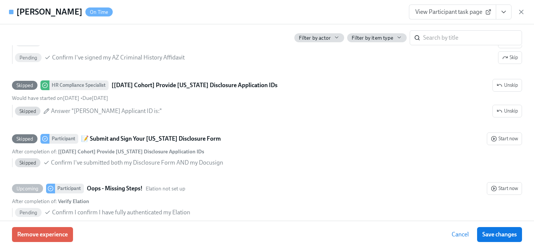
scroll to position [1341, 0]
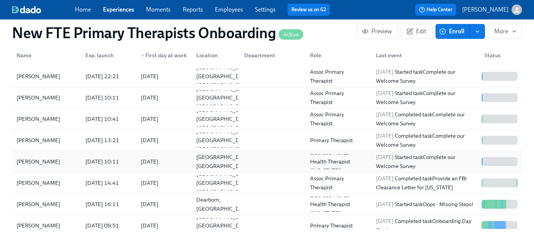
click at [35, 157] on div "[PERSON_NAME]" at bounding box center [38, 161] width 50 height 9
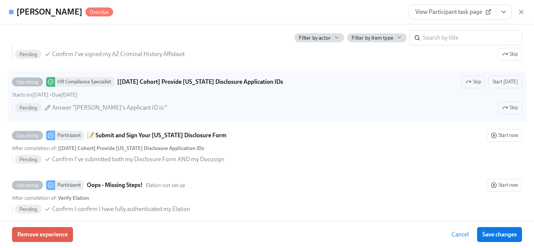
scroll to position [1326, 0]
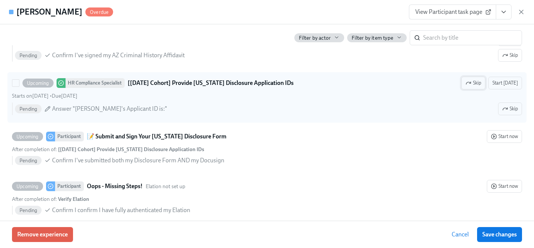
click at [478, 79] on span "Skip" at bounding box center [474, 82] width 16 height 7
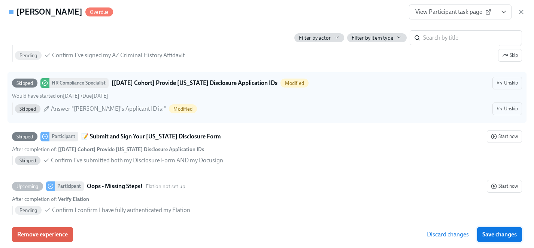
click at [507, 238] on span "Save changes" at bounding box center [499, 234] width 34 height 7
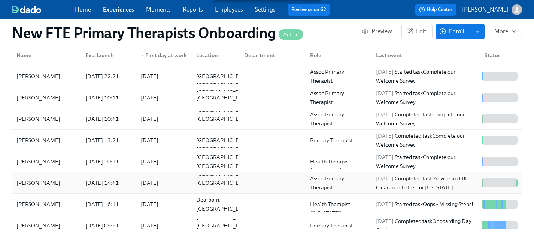
click at [24, 179] on div "[PERSON_NAME]" at bounding box center [38, 183] width 50 height 9
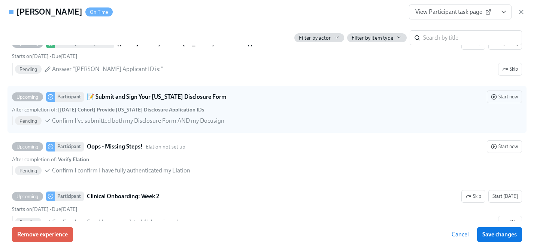
scroll to position [1363, 0]
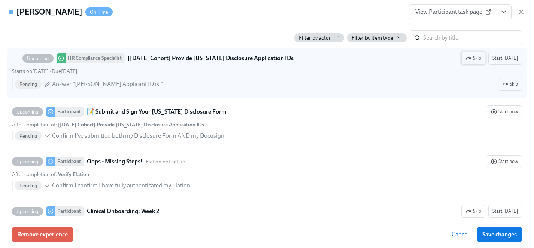
click at [480, 59] on span "Skip" at bounding box center [474, 58] width 16 height 7
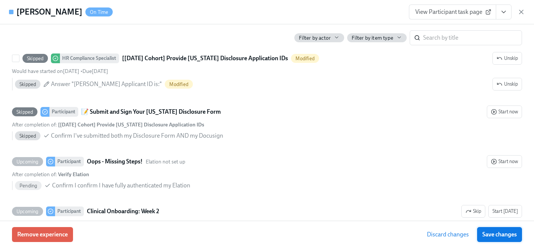
click at [501, 235] on span "Save changes" at bounding box center [499, 234] width 34 height 7
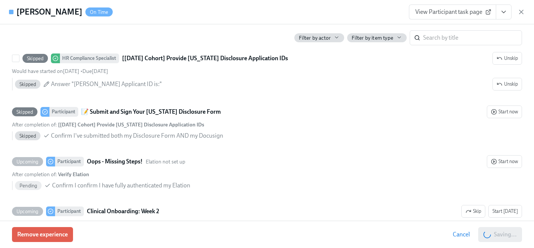
scroll to position [0, 6231]
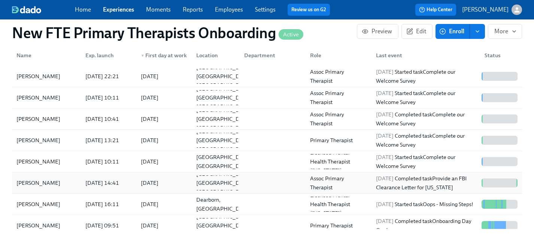
click at [33, 179] on div "[PERSON_NAME]" at bounding box center [38, 183] width 50 height 9
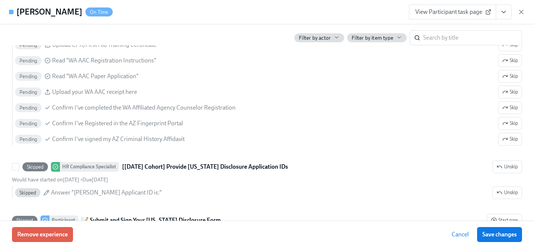
scroll to position [1254, 0]
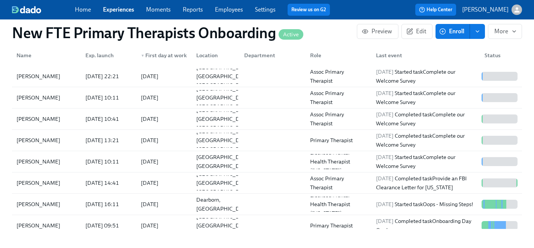
click at [121, 10] on link "Experiences" at bounding box center [118, 9] width 31 height 7
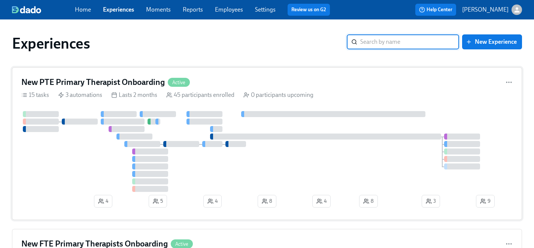
click at [69, 156] on div at bounding box center [266, 151] width 491 height 81
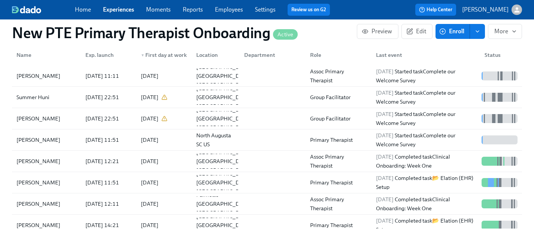
scroll to position [769, 0]
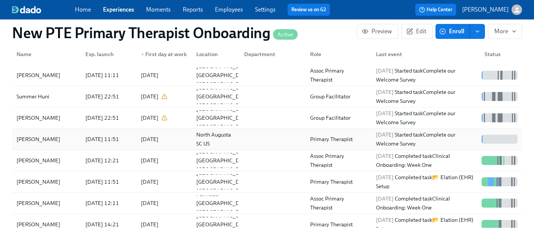
click at [43, 135] on div "[PERSON_NAME]" at bounding box center [38, 139] width 50 height 9
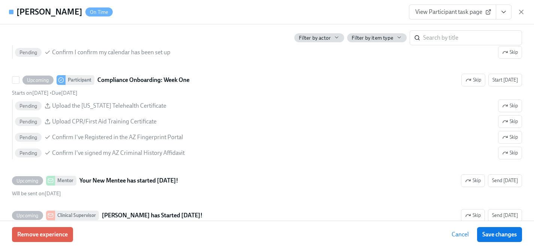
scroll to position [1025, 0]
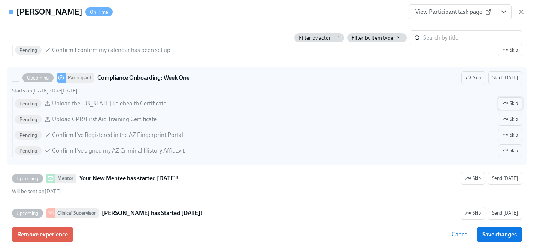
click at [509, 105] on span "Skip" at bounding box center [510, 103] width 16 height 7
click at [510, 136] on span "Skip" at bounding box center [510, 134] width 16 height 7
click at [510, 150] on span "Skip" at bounding box center [510, 150] width 16 height 7
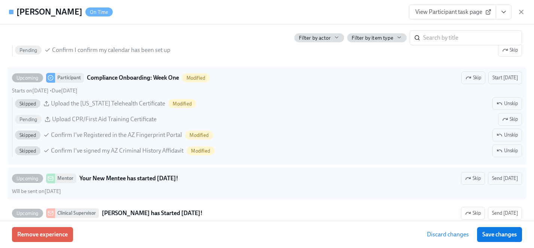
drag, startPoint x: 497, startPoint y: 237, endPoint x: 444, endPoint y: 172, distance: 84.4
click at [497, 237] on span "Save changes" at bounding box center [499, 234] width 34 height 7
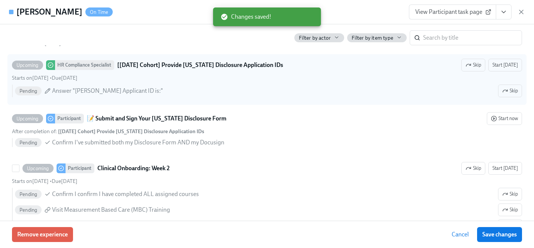
scroll to position [1244, 0]
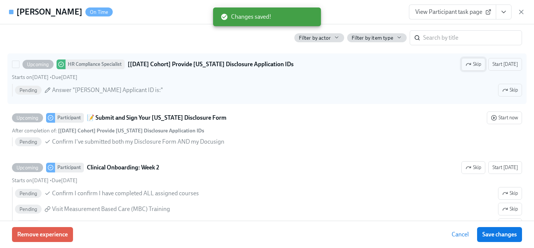
click at [473, 67] on span "Skip" at bounding box center [474, 64] width 16 height 7
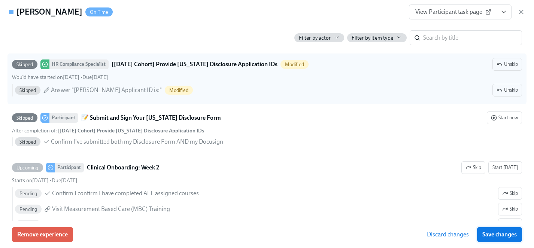
click at [505, 233] on span "Save changes" at bounding box center [499, 234] width 34 height 7
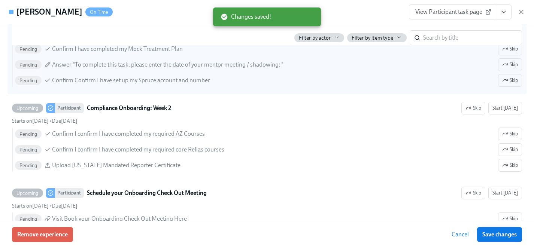
scroll to position [1469, 0]
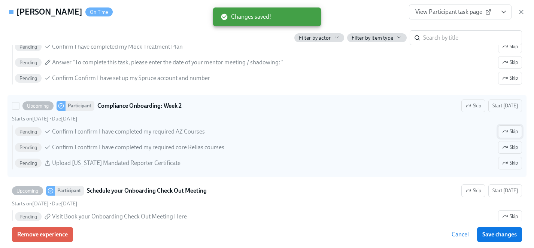
click at [505, 131] on icon "button" at bounding box center [505, 132] width 4 height 2
click at [505, 165] on icon "button" at bounding box center [505, 163] width 6 height 6
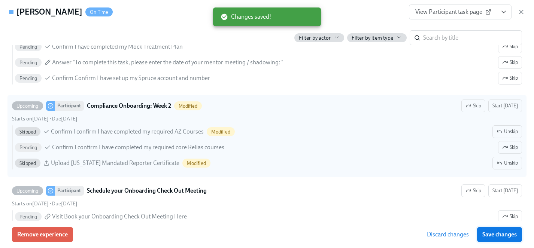
click at [506, 233] on span "Save changes" at bounding box center [499, 234] width 34 height 7
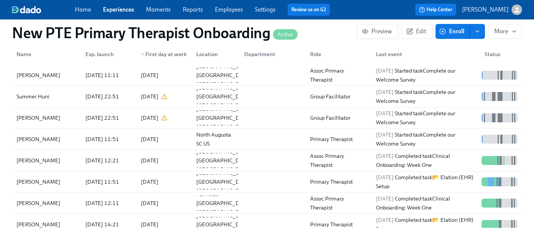
click at [113, 10] on link "Experiences" at bounding box center [118, 9] width 31 height 7
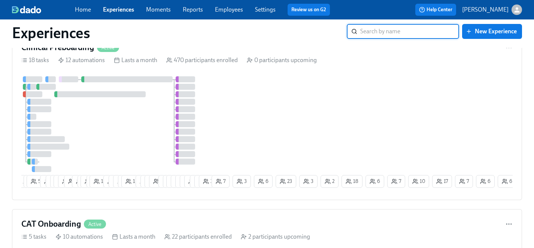
scroll to position [521, 0]
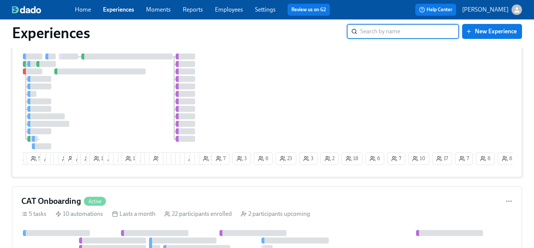
click at [128, 104] on div at bounding box center [115, 102] width 189 height 96
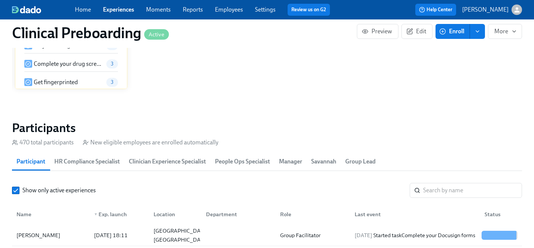
scroll to position [757, 0]
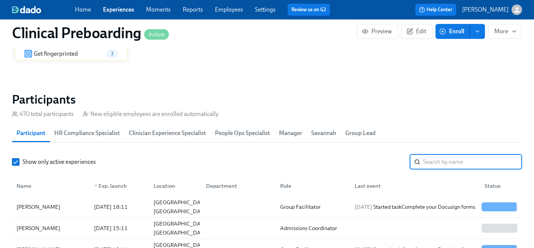
click at [443, 157] on input "search" at bounding box center [472, 162] width 99 height 15
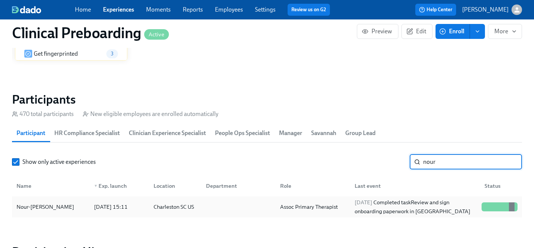
type input "nour"
click at [32, 208] on div "Nour-[PERSON_NAME]" at bounding box center [45, 207] width 64 height 9
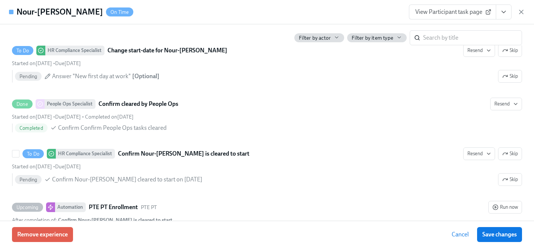
scroll to position [1414, 0]
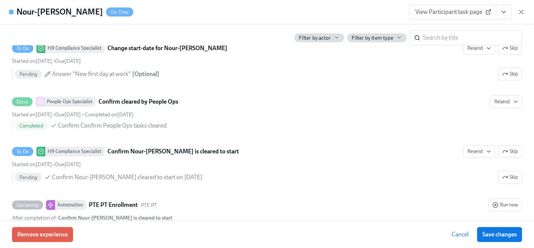
click at [507, 9] on icon "View task page" at bounding box center [503, 11] width 7 height 7
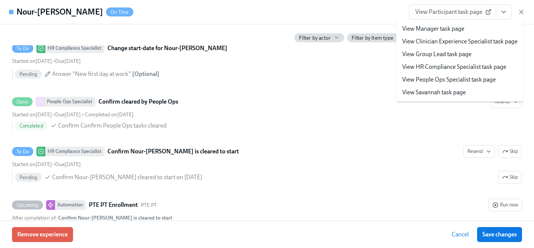
click at [433, 70] on link "View HR Compliance Specialist task page" at bounding box center [454, 67] width 104 height 8
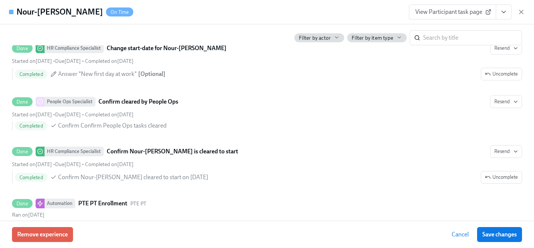
scroll to position [0, 9664]
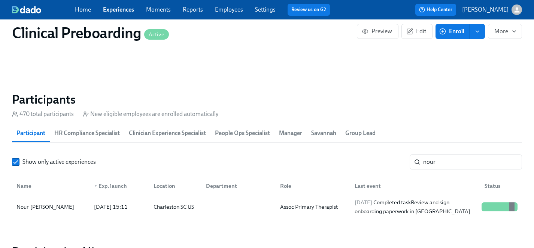
click at [117, 7] on link "Experiences" at bounding box center [118, 9] width 31 height 7
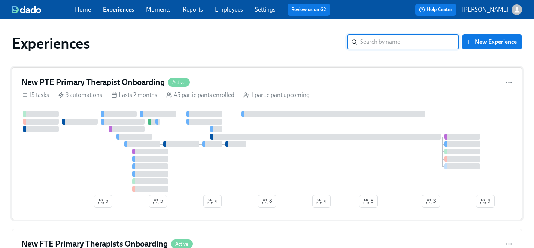
click at [80, 163] on div at bounding box center [266, 151] width 491 height 81
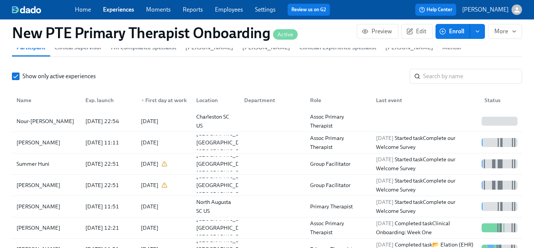
scroll to position [732, 0]
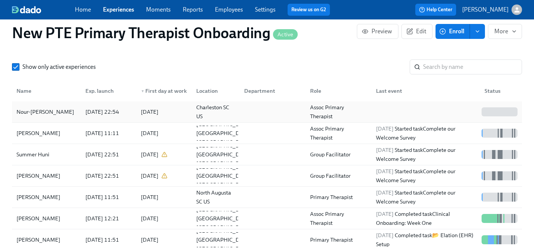
click at [44, 108] on div "Nour-[PERSON_NAME]" at bounding box center [45, 112] width 64 height 9
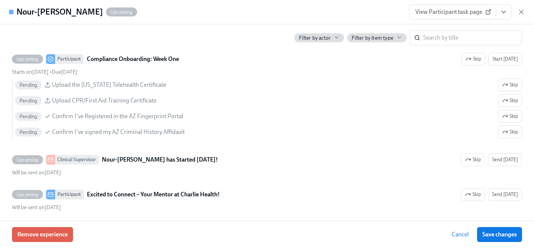
scroll to position [972, 0]
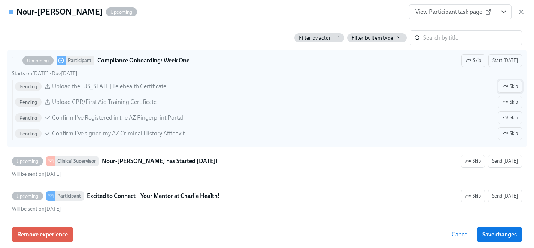
click at [509, 87] on span "Skip" at bounding box center [510, 86] width 16 height 7
click at [509, 115] on span "Skip" at bounding box center [510, 117] width 16 height 7
click at [509, 139] on button "Skip" at bounding box center [510, 133] width 24 height 13
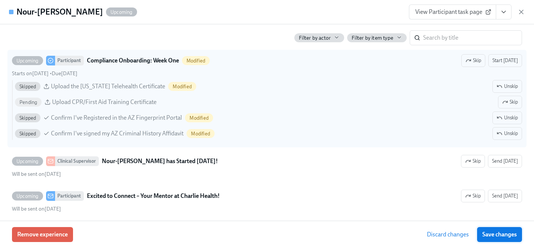
click at [503, 232] on span "Save changes" at bounding box center [499, 234] width 34 height 7
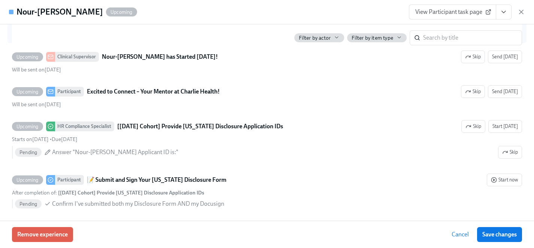
scroll to position [1080, 0]
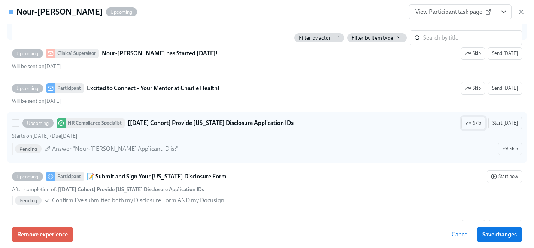
click at [479, 125] on span "Skip" at bounding box center [474, 122] width 16 height 7
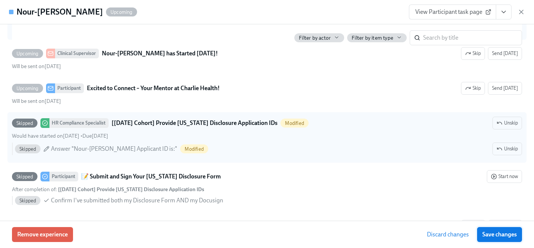
click at [502, 233] on span "Save changes" at bounding box center [499, 234] width 34 height 7
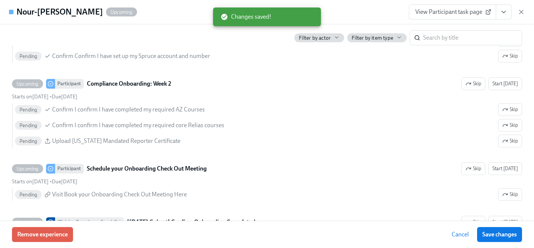
scroll to position [1390, 0]
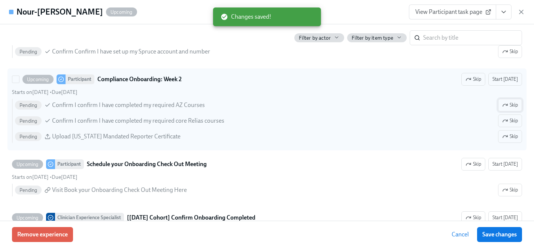
click at [506, 105] on icon "button" at bounding box center [505, 105] width 4 height 2
click at [506, 139] on icon "button" at bounding box center [505, 137] width 6 height 6
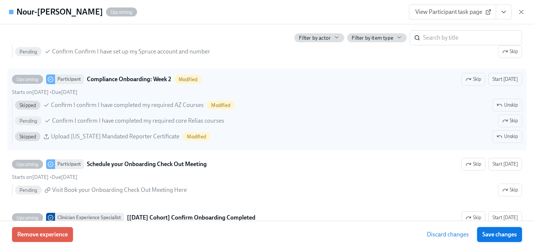
click at [503, 233] on span "Save changes" at bounding box center [499, 234] width 34 height 7
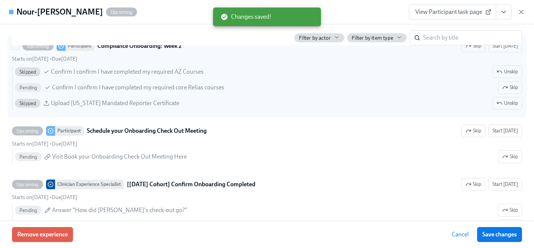
scroll to position [1426, 0]
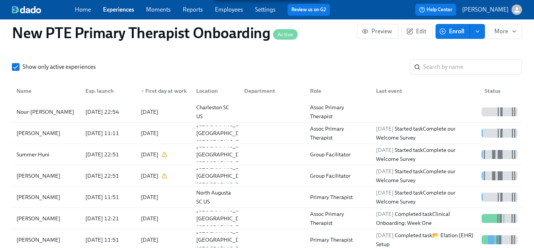
click at [111, 6] on link "Experiences" at bounding box center [118, 9] width 31 height 7
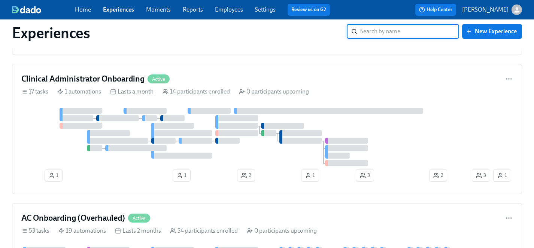
scroll to position [1921, 0]
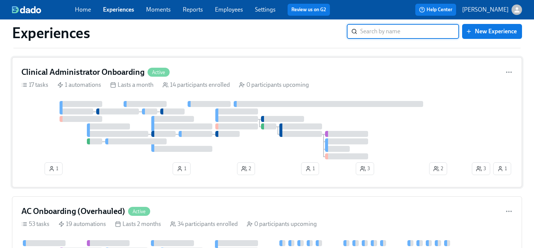
click at [226, 158] on div at bounding box center [245, 130] width 449 height 58
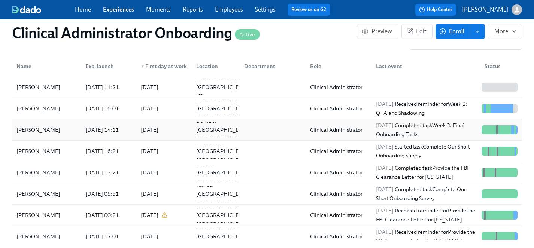
scroll to position [705, 0]
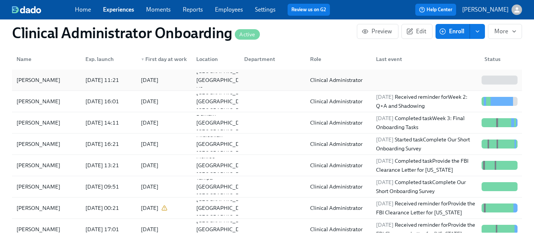
click at [41, 81] on div "[PERSON_NAME]" at bounding box center [38, 80] width 50 height 9
click at [111, 7] on link "Experiences" at bounding box center [118, 9] width 31 height 7
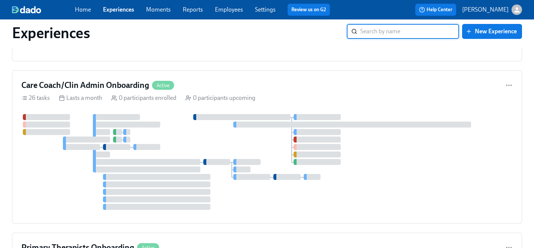
scroll to position [3182, 0]
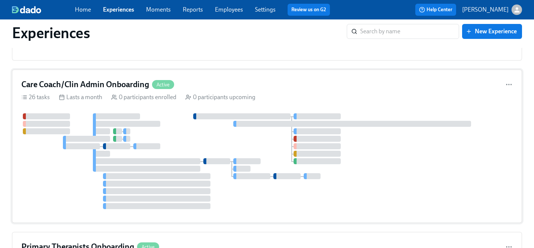
click at [72, 173] on div at bounding box center [266, 161] width 491 height 96
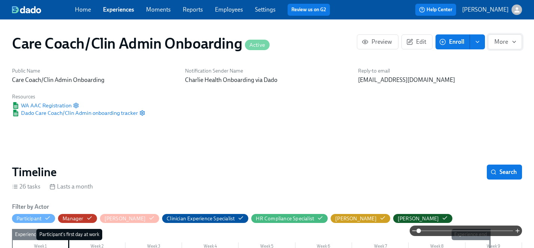
click at [513, 44] on icon "button" at bounding box center [514, 42] width 6 height 6
click at [498, 58] on span "Stop" at bounding box center [504, 60] width 24 height 8
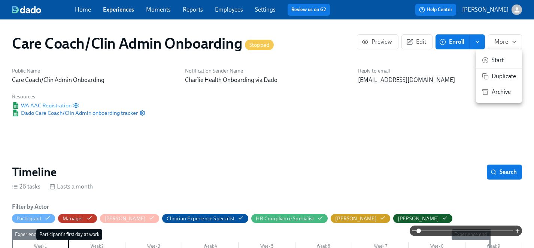
click at [501, 94] on span "Archive" at bounding box center [504, 92] width 24 height 8
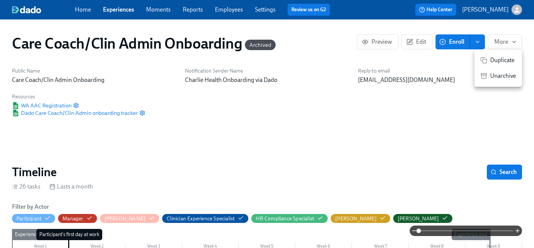
click at [117, 9] on div at bounding box center [267, 124] width 534 height 248
click at [115, 10] on link "Experiences" at bounding box center [118, 9] width 31 height 7
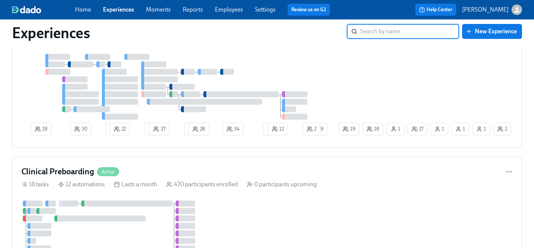
scroll to position [383, 0]
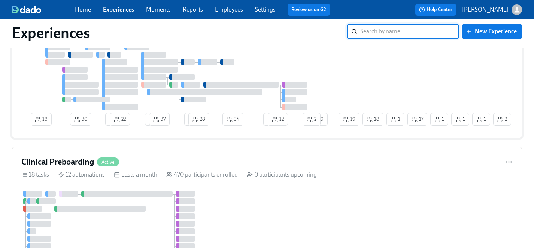
click at [275, 67] on div at bounding box center [179, 77] width 316 height 66
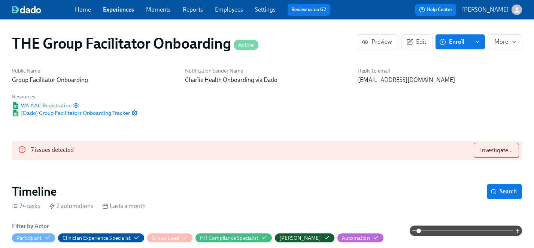
scroll to position [0, 9822]
click at [500, 151] on span "Investigate..." at bounding box center [496, 150] width 33 height 7
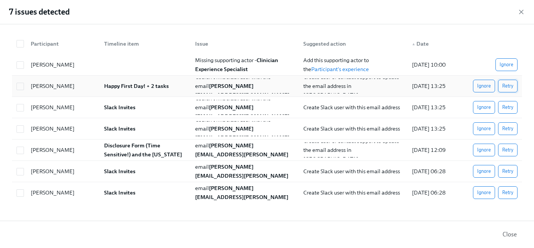
click at [509, 85] on span "Retry" at bounding box center [507, 85] width 11 height 7
click at [487, 130] on span "Ignore" at bounding box center [484, 128] width 14 height 7
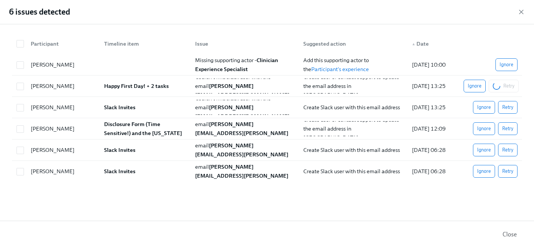
scroll to position [0, 10729]
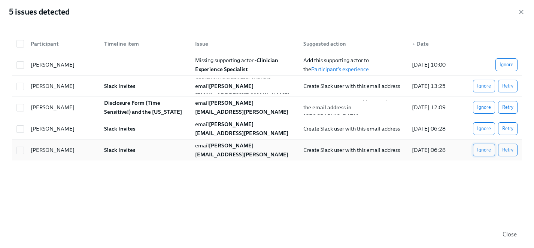
click at [485, 148] on span "Ignore" at bounding box center [484, 149] width 14 height 7
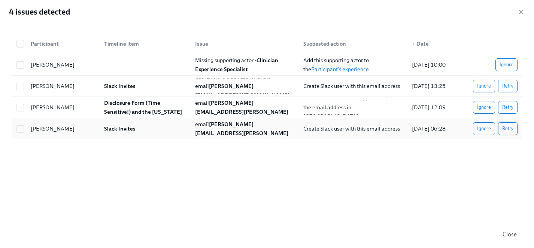
click at [505, 129] on span "Retry" at bounding box center [507, 128] width 11 height 7
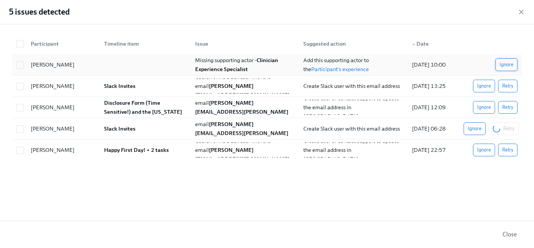
click at [503, 69] on button "Ignore" at bounding box center [507, 64] width 22 height 13
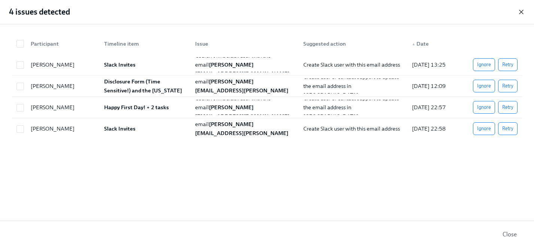
click at [524, 10] on icon "button" at bounding box center [521, 11] width 7 height 7
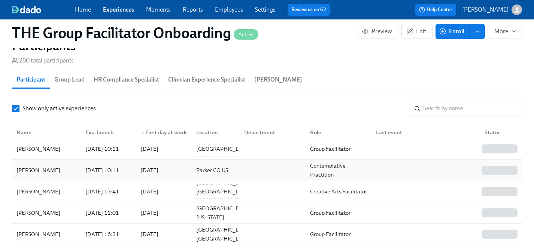
scroll to position [36, 0]
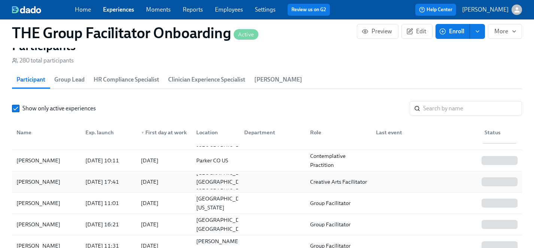
click at [35, 181] on div "[PERSON_NAME]" at bounding box center [38, 182] width 50 height 9
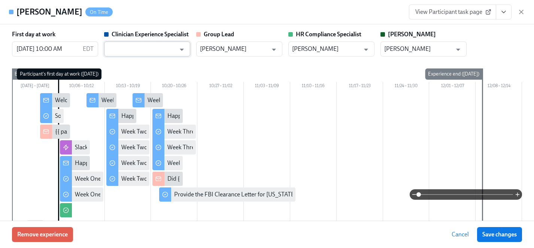
click at [160, 49] on input "text" at bounding box center [142, 49] width 68 height 15
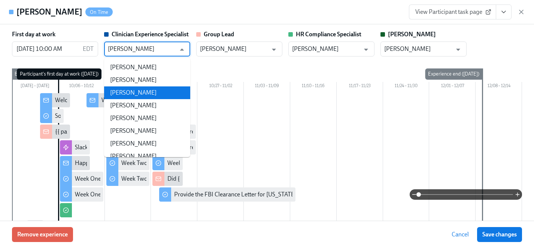
click at [145, 90] on li "[PERSON_NAME]" at bounding box center [147, 93] width 86 height 13
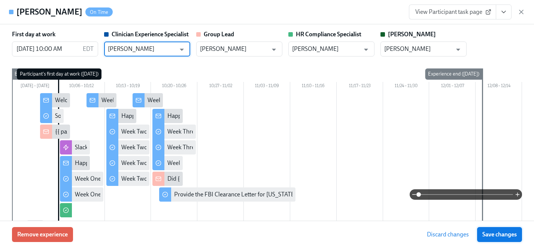
type input "[PERSON_NAME]"
click at [502, 236] on span "Save changes" at bounding box center [499, 234] width 34 height 7
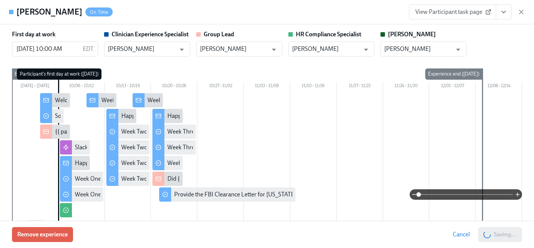
type input "[PERSON_NAME]"
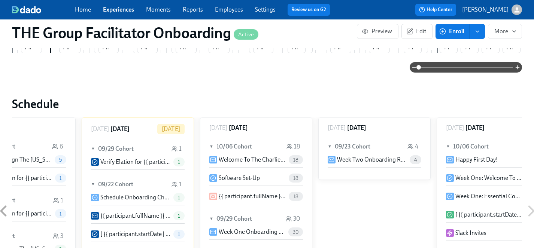
scroll to position [0, 9747]
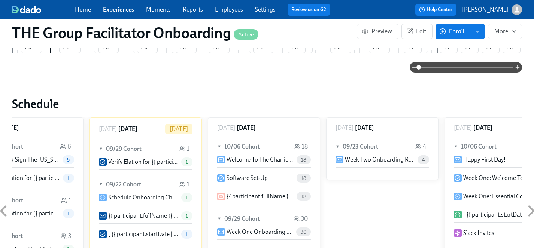
click at [306, 158] on span "18" at bounding box center [304, 160] width 14 height 6
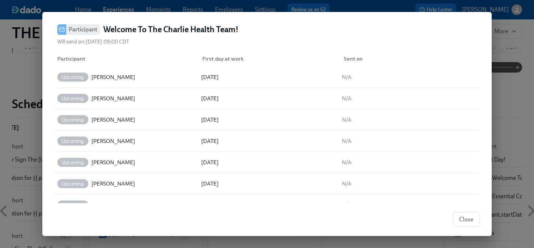
scroll to position [274, 0]
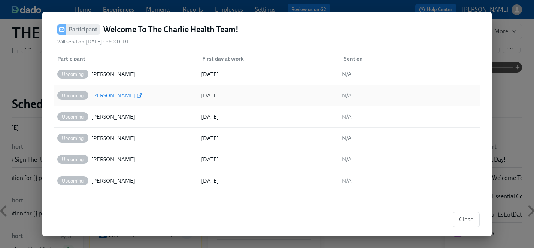
click at [101, 96] on div "[PERSON_NAME]" at bounding box center [113, 95] width 44 height 9
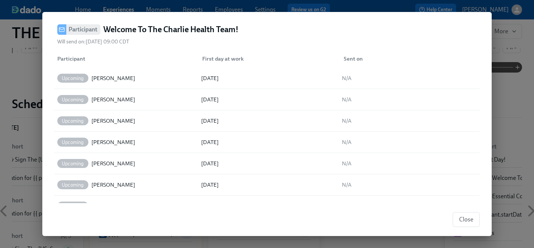
scroll to position [33, 0]
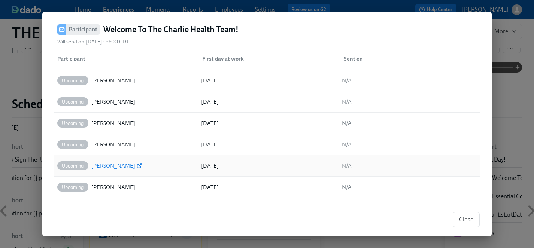
click at [120, 166] on div "[PERSON_NAME]" at bounding box center [113, 165] width 44 height 9
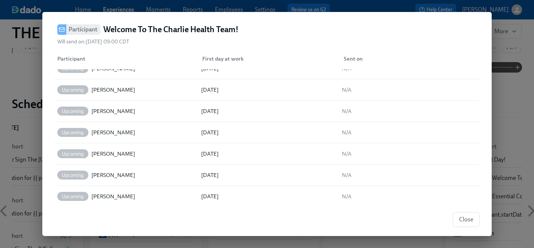
scroll to position [274, 0]
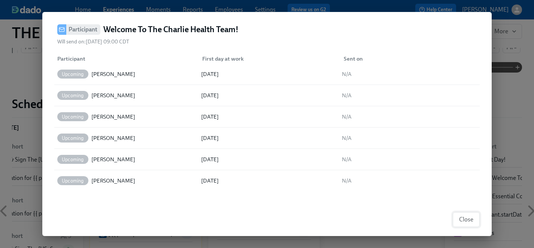
click at [469, 219] on span "Close" at bounding box center [466, 219] width 14 height 7
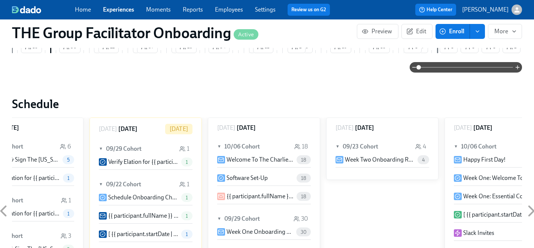
click at [448, 37] on button "Enroll" at bounding box center [453, 31] width 34 height 15
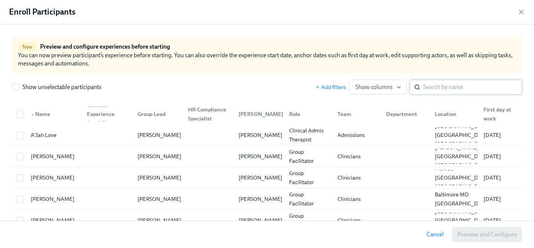
click at [457, 87] on input "search" at bounding box center [472, 87] width 99 height 15
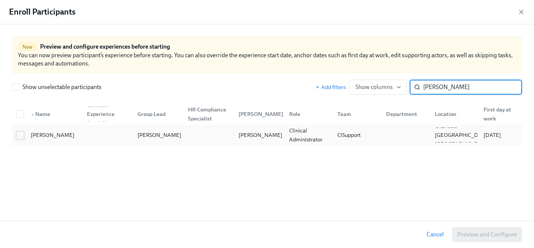
type input "puga"
click at [21, 136] on input "checkbox" at bounding box center [20, 135] width 7 height 7
checkbox input "true"
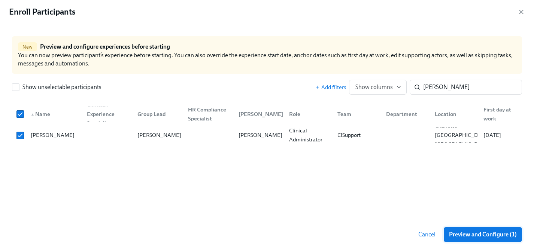
click at [491, 235] on span "Preview and Configure (1)" at bounding box center [483, 234] width 68 height 7
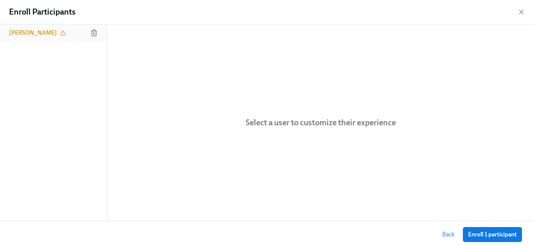
click at [42, 35] on h6 "[PERSON_NAME]" at bounding box center [33, 33] width 48 height 8
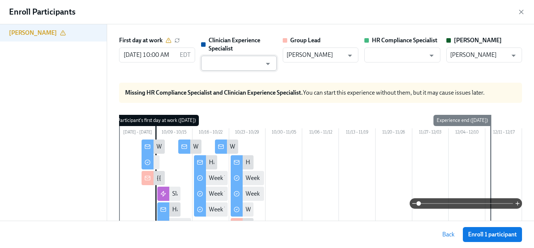
click at [230, 62] on input "text" at bounding box center [233, 63] width 57 height 15
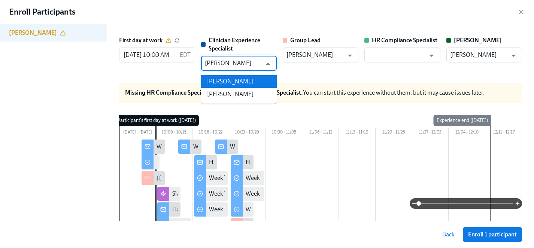
click at [231, 79] on li "[PERSON_NAME]" at bounding box center [239, 81] width 76 height 13
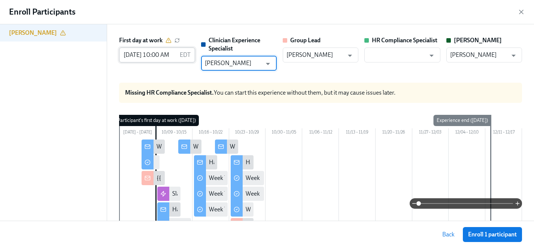
type input "[PERSON_NAME]"
click at [144, 55] on input "10/09/2025 10:00 AM" at bounding box center [147, 55] width 57 height 15
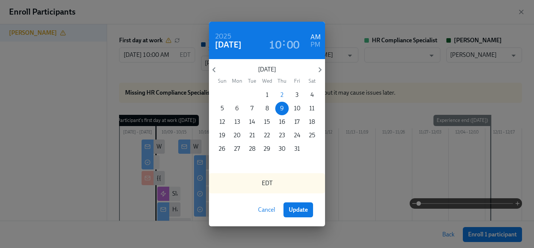
click at [238, 108] on p "6" at bounding box center [237, 109] width 4 height 8
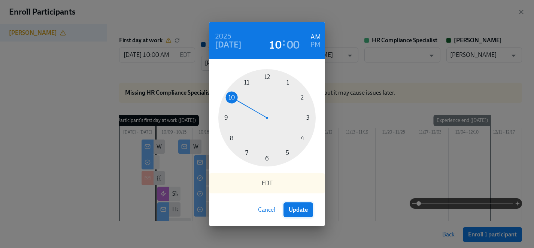
click at [302, 211] on span "Update" at bounding box center [298, 209] width 19 height 7
type input "[DATE] 10:00 AM"
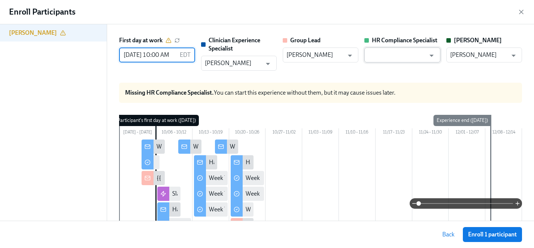
click at [380, 55] on input "text" at bounding box center [396, 55] width 57 height 15
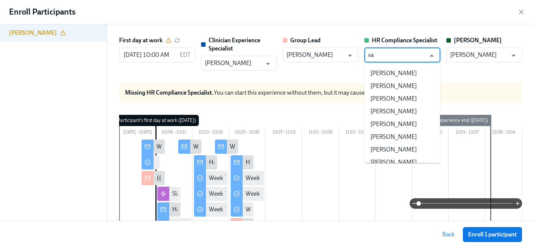
type input "s"
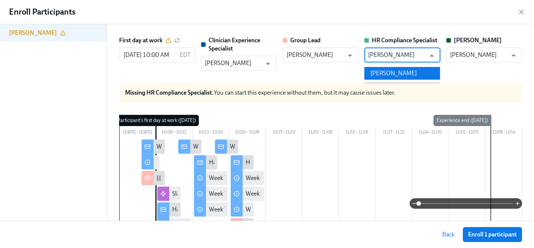
click at [383, 75] on li "[PERSON_NAME]" at bounding box center [402, 73] width 76 height 13
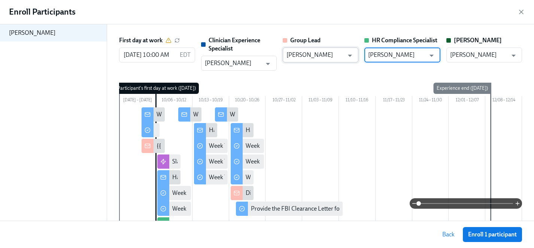
type input "[PERSON_NAME]"
click at [306, 55] on input "[PERSON_NAME]" at bounding box center [315, 55] width 57 height 15
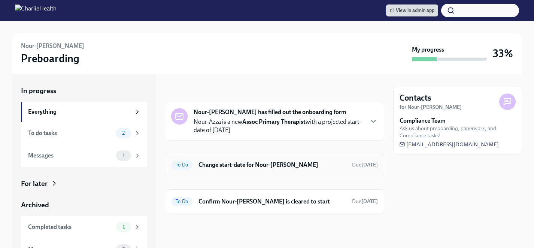
click at [207, 165] on h6 "Change start-date for Nour-[PERSON_NAME]" at bounding box center [273, 165] width 148 height 8
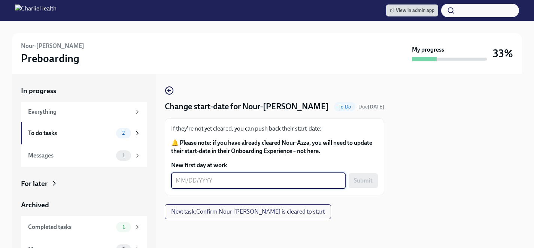
click at [193, 179] on textarea "New first day at work" at bounding box center [259, 180] width 166 height 9
type textarea "[DATE]"
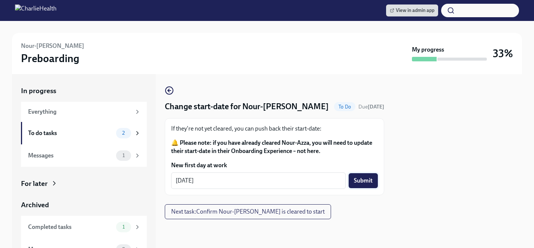
click at [370, 179] on span "Submit" at bounding box center [363, 180] width 19 height 7
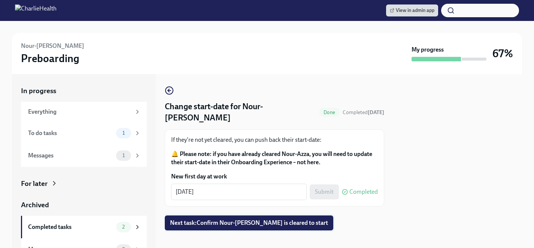
click at [246, 220] on span "Next task : Confirm Nour-[PERSON_NAME] is cleared to start" at bounding box center [249, 223] width 158 height 7
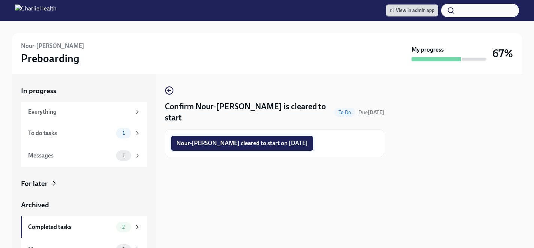
click at [252, 140] on span "Nour-Azza Bizri cleared to start on 10/06/2025" at bounding box center [241, 143] width 131 height 7
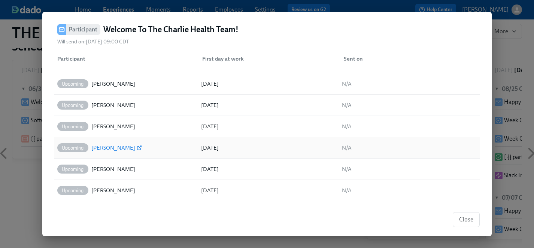
scroll to position [0, 9802]
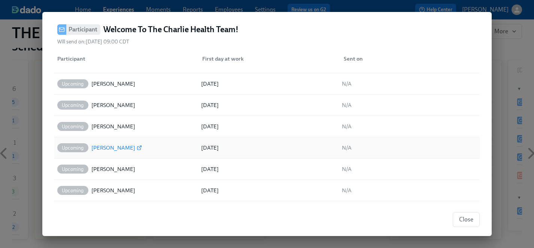
click at [117, 146] on div "[PERSON_NAME]" at bounding box center [113, 147] width 44 height 9
click at [111, 146] on div "[PERSON_NAME]" at bounding box center [113, 147] width 44 height 9
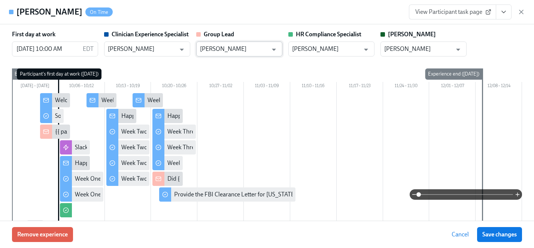
click at [211, 53] on input "[PERSON_NAME]" at bounding box center [234, 49] width 68 height 15
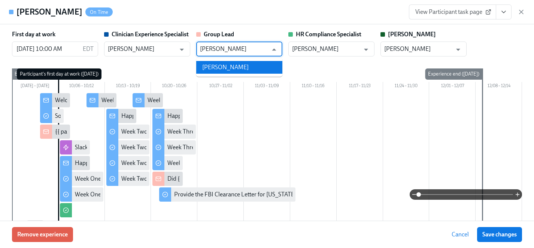
click at [213, 64] on li "[PERSON_NAME]" at bounding box center [239, 67] width 86 height 13
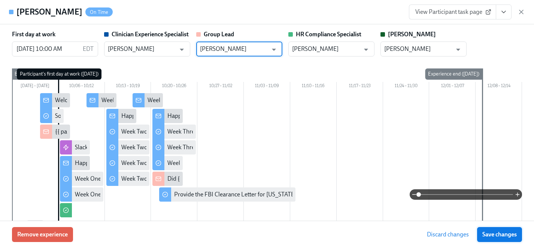
type input "[PERSON_NAME]"
click at [510, 232] on span "Save changes" at bounding box center [499, 234] width 34 height 7
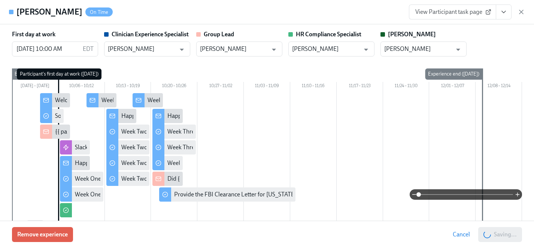
type input "[PERSON_NAME]"
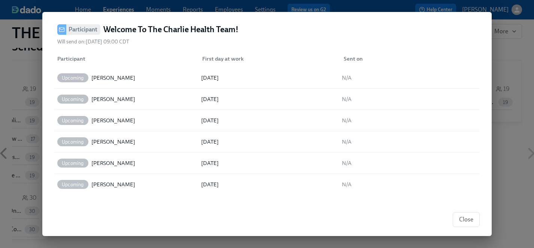
scroll to position [295, 0]
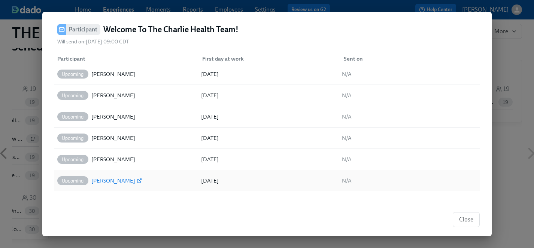
click at [99, 180] on div "[PERSON_NAME]" at bounding box center [113, 180] width 44 height 9
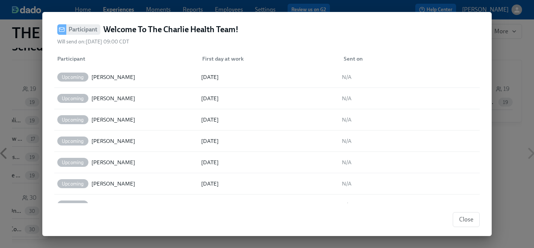
scroll to position [206, 0]
click at [99, 141] on div "[PERSON_NAME]" at bounding box center [113, 141] width 44 height 9
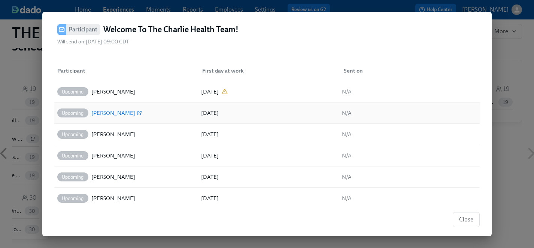
click at [108, 112] on div "[PERSON_NAME]" at bounding box center [113, 113] width 44 height 9
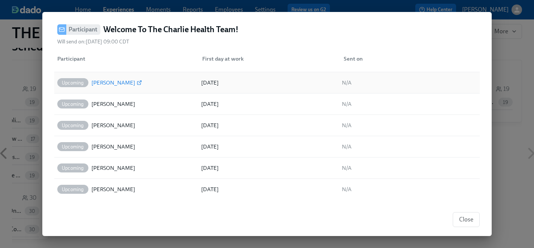
scroll to position [288, 0]
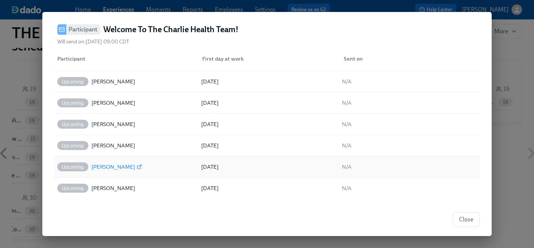
click at [108, 167] on div "[PERSON_NAME]" at bounding box center [113, 167] width 44 height 9
click at [117, 165] on div "[PERSON_NAME]" at bounding box center [113, 167] width 44 height 9
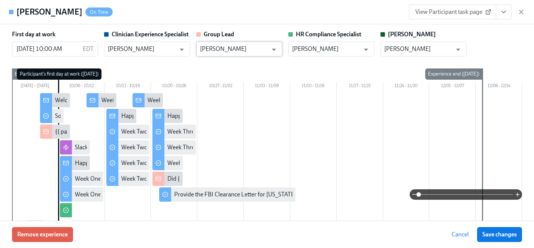
click at [227, 50] on input "[PERSON_NAME]" at bounding box center [234, 49] width 68 height 15
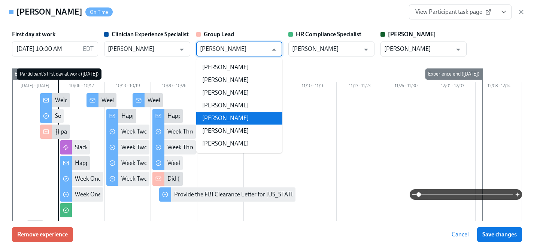
click at [237, 118] on li "[PERSON_NAME]" at bounding box center [239, 118] width 86 height 13
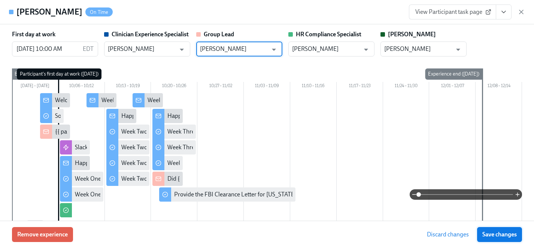
type input "[PERSON_NAME]"
click at [509, 233] on span "Save changes" at bounding box center [499, 234] width 34 height 7
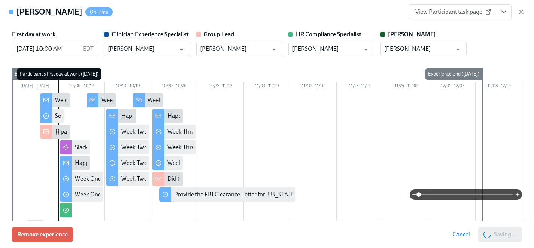
type input "[PERSON_NAME]"
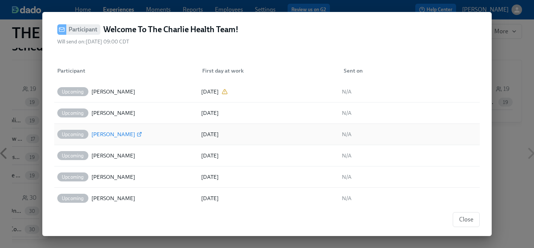
click at [110, 136] on div "[PERSON_NAME]" at bounding box center [113, 134] width 44 height 9
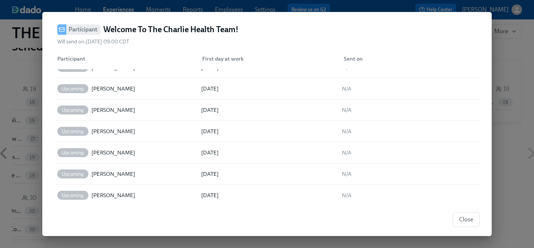
scroll to position [295, 0]
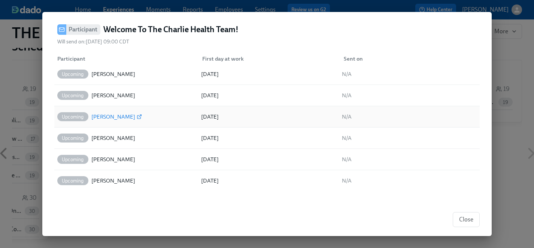
click at [121, 119] on div "[PERSON_NAME]" at bounding box center [113, 116] width 44 height 9
click at [127, 138] on div "[PERSON_NAME]" at bounding box center [113, 138] width 44 height 9
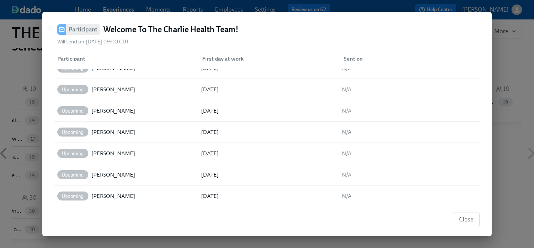
scroll to position [156, 0]
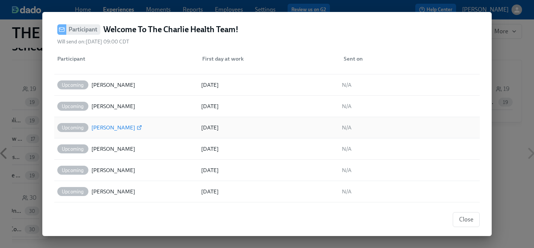
click at [105, 128] on div "[PERSON_NAME]" at bounding box center [113, 127] width 44 height 9
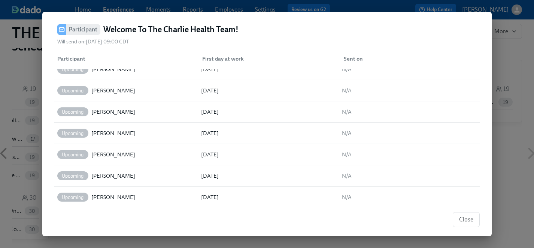
scroll to position [142, 0]
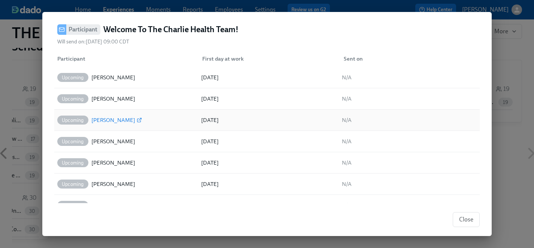
click at [106, 119] on div "[PERSON_NAME]" at bounding box center [113, 120] width 44 height 9
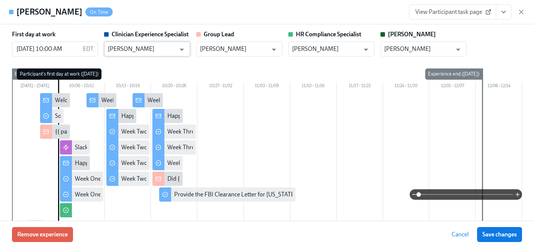
click at [154, 49] on input "[PERSON_NAME]" at bounding box center [142, 49] width 68 height 15
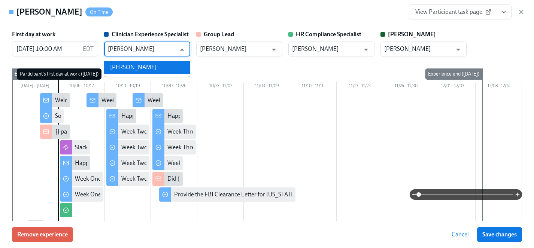
click at [145, 67] on li "[PERSON_NAME]" at bounding box center [147, 67] width 86 height 13
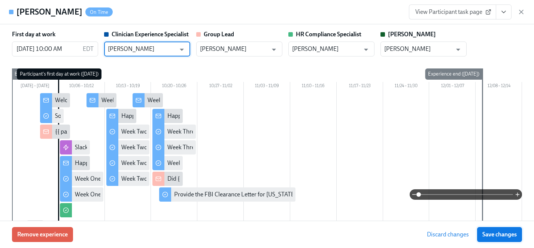
type input "[PERSON_NAME]"
click at [497, 230] on button "Save changes" at bounding box center [499, 234] width 45 height 15
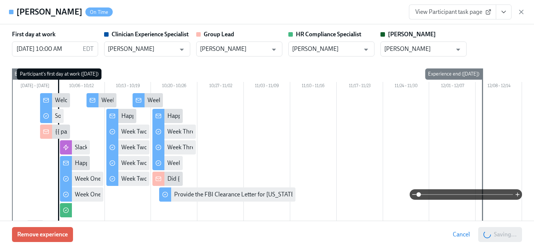
type input "[PERSON_NAME]"
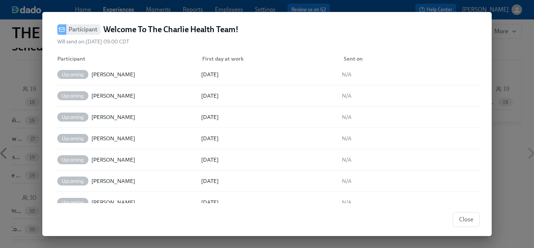
scroll to position [34, 0]
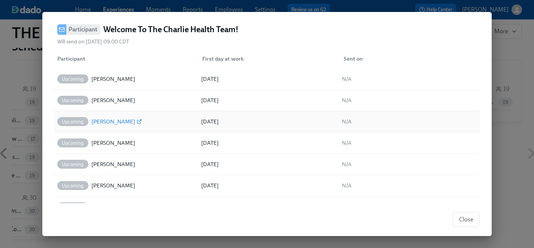
click at [113, 122] on div "[PERSON_NAME]" at bounding box center [113, 121] width 44 height 9
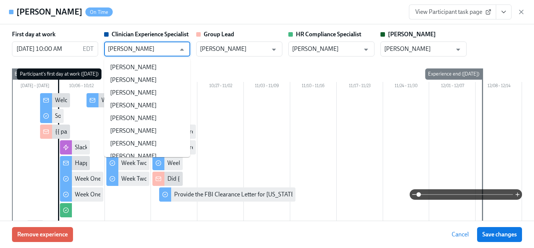
click at [140, 46] on input "[PERSON_NAME]" at bounding box center [142, 49] width 68 height 15
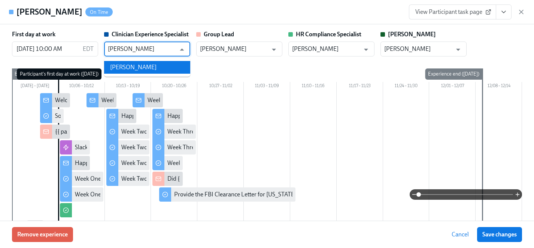
click at [135, 69] on li "[PERSON_NAME]" at bounding box center [147, 67] width 86 height 13
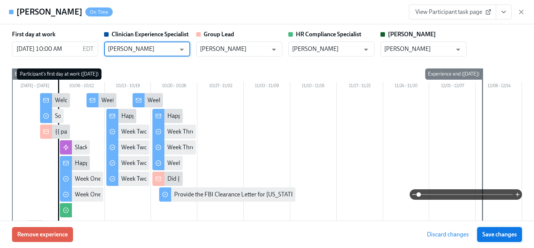
type input "[PERSON_NAME]"
click at [502, 235] on span "Save changes" at bounding box center [499, 234] width 34 height 7
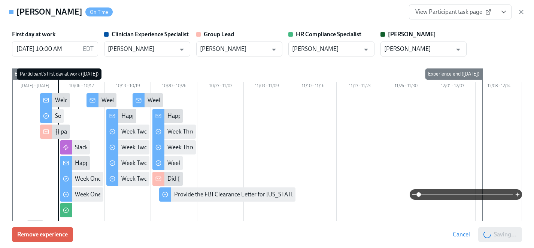
type input "[PERSON_NAME]"
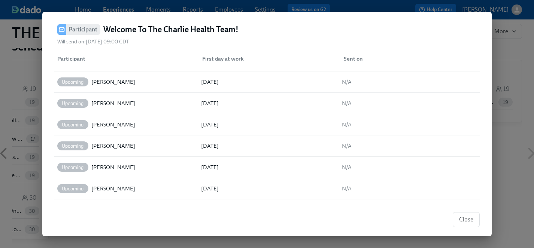
scroll to position [206, 0]
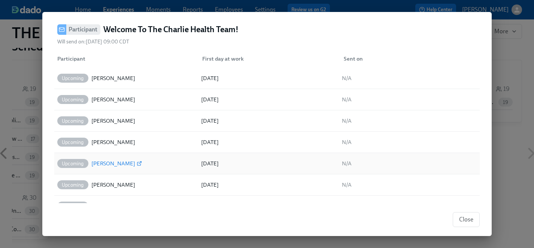
click at [112, 161] on div "[PERSON_NAME]" at bounding box center [113, 163] width 44 height 9
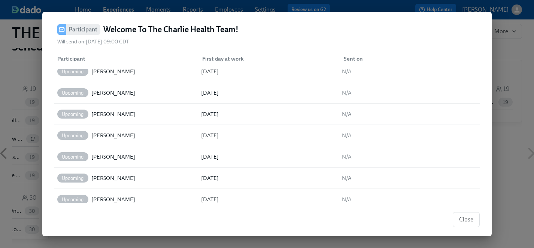
scroll to position [150, 0]
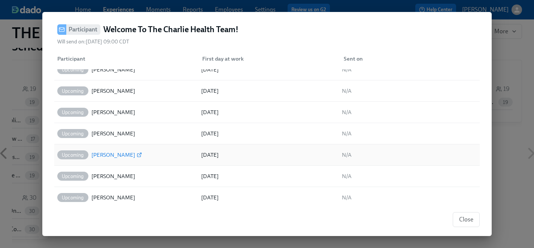
click at [119, 156] on div "[PERSON_NAME]" at bounding box center [113, 155] width 44 height 9
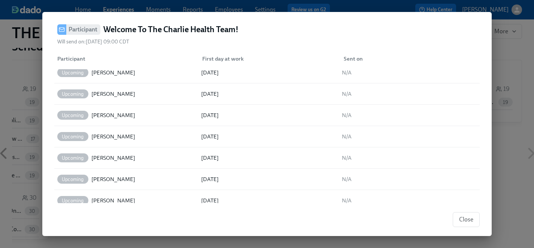
scroll to position [39, 0]
click at [111, 160] on div "[PERSON_NAME]" at bounding box center [113, 159] width 44 height 9
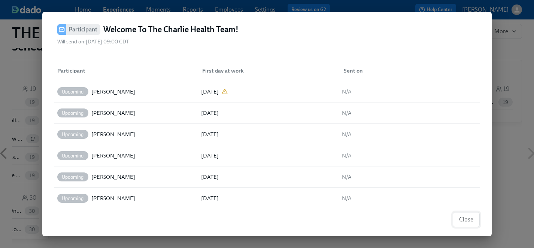
click at [473, 220] on span "Close" at bounding box center [466, 219] width 14 height 7
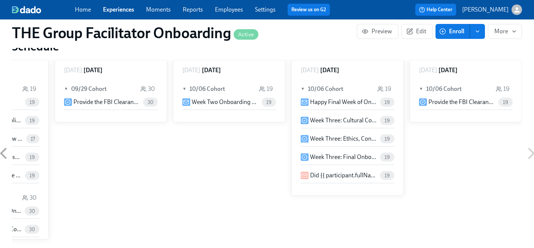
click at [458, 25] on button "Enroll" at bounding box center [453, 31] width 34 height 15
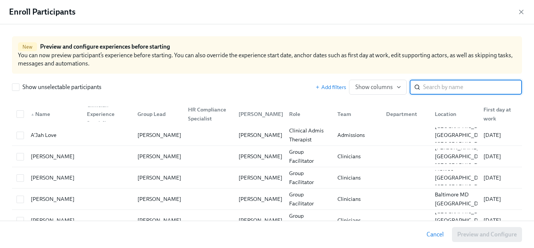
click at [449, 87] on input "search" at bounding box center [472, 87] width 99 height 15
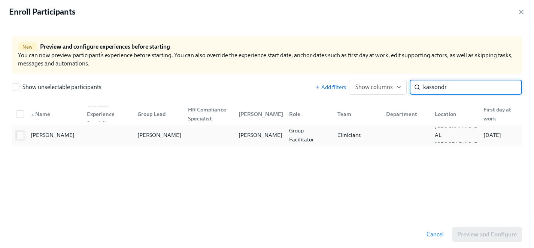
type input "kassondr"
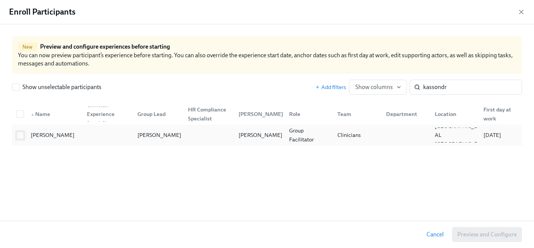
click at [20, 135] on input "checkbox" at bounding box center [20, 135] width 7 height 7
checkbox input "true"
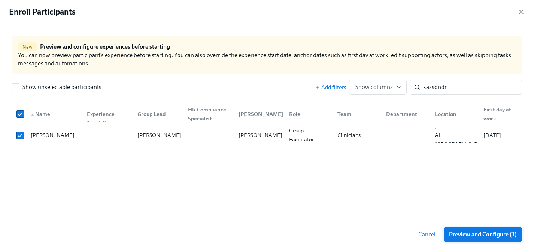
click at [459, 236] on span "Preview and Configure (1)" at bounding box center [483, 234] width 68 height 7
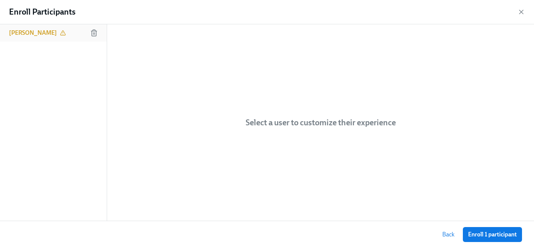
click at [51, 30] on h6 "[PERSON_NAME]" at bounding box center [33, 33] width 48 height 8
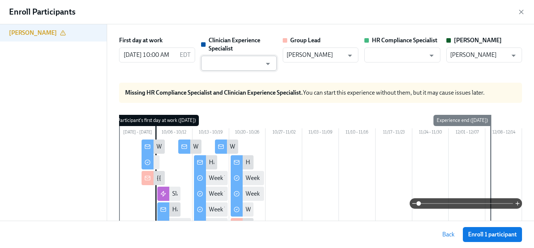
click at [228, 61] on input "text" at bounding box center [233, 63] width 57 height 15
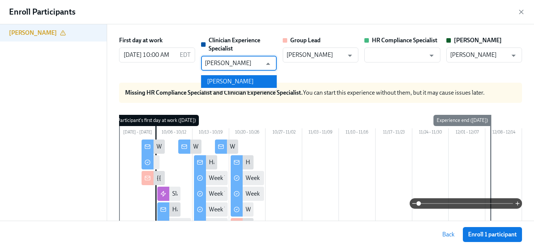
click at [225, 79] on li "[PERSON_NAME]" at bounding box center [239, 81] width 76 height 13
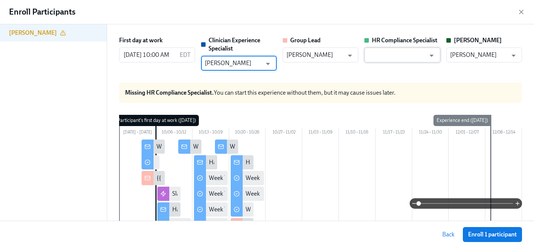
type input "[PERSON_NAME]"
click at [390, 52] on input "text" at bounding box center [396, 55] width 57 height 15
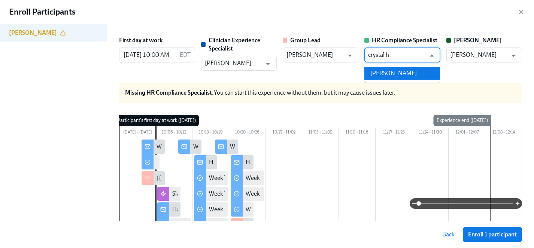
click at [392, 76] on li "[PERSON_NAME]" at bounding box center [402, 73] width 76 height 13
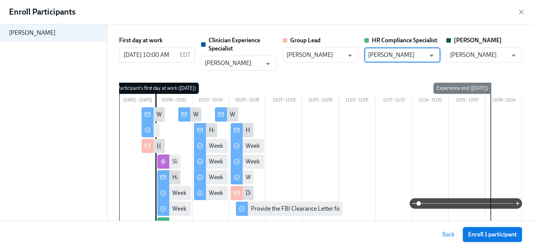
type input "[PERSON_NAME]"
click at [479, 236] on span "Enroll 1 participant" at bounding box center [492, 234] width 49 height 7
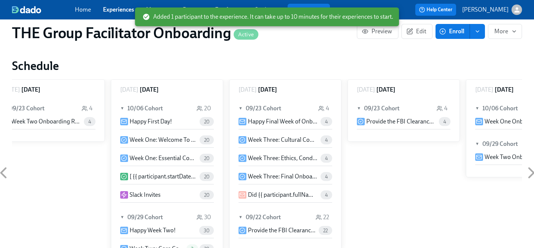
scroll to position [0, 10080]
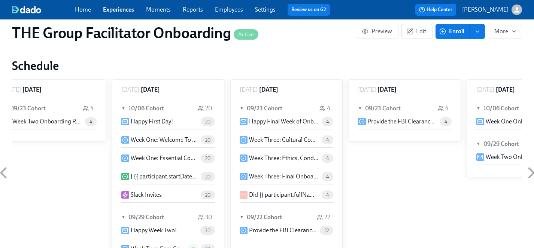
click at [201, 120] on span "20" at bounding box center [208, 122] width 14 height 6
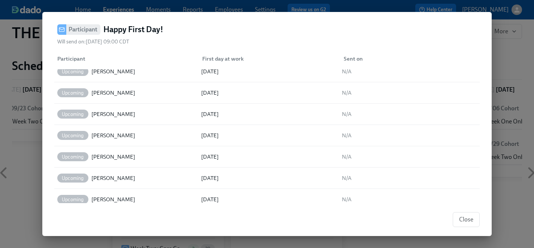
scroll to position [149, 0]
click at [116, 157] on div "[PERSON_NAME]" at bounding box center [113, 156] width 44 height 9
click at [467, 220] on span "Close" at bounding box center [466, 219] width 14 height 7
